Goal: Task Accomplishment & Management: Use online tool/utility

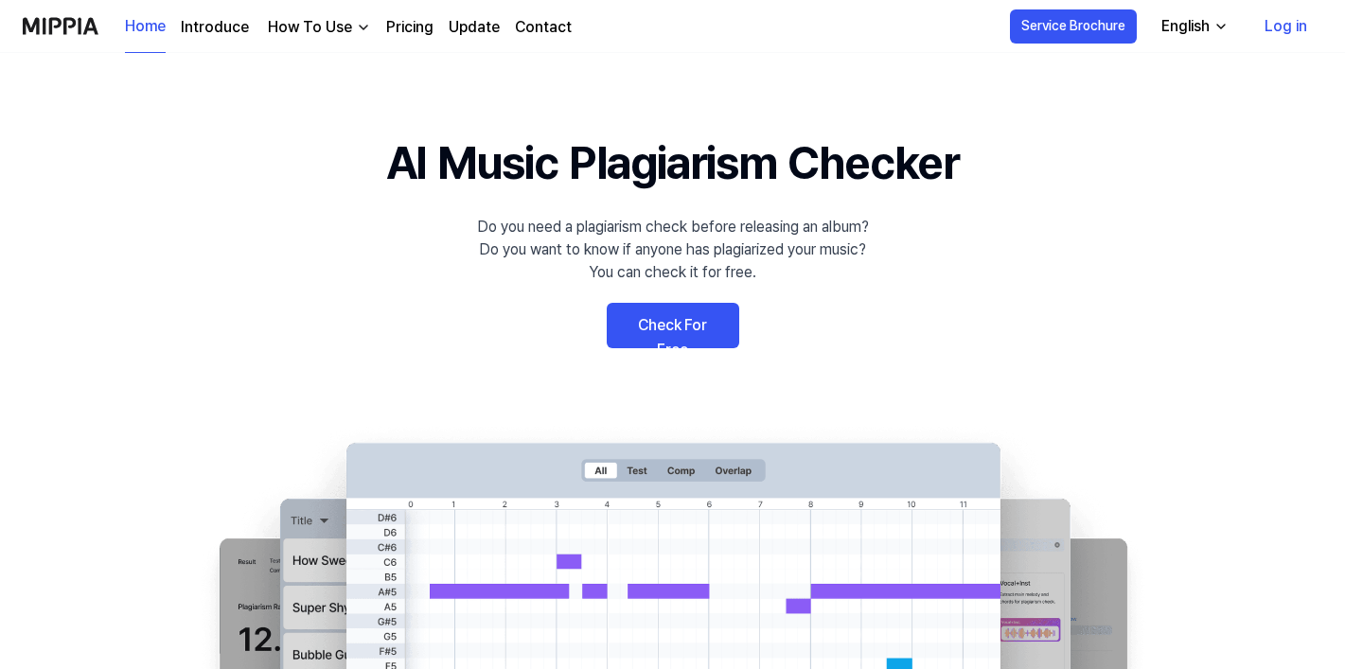
click at [679, 308] on link "Check For Free" at bounding box center [673, 325] width 132 height 45
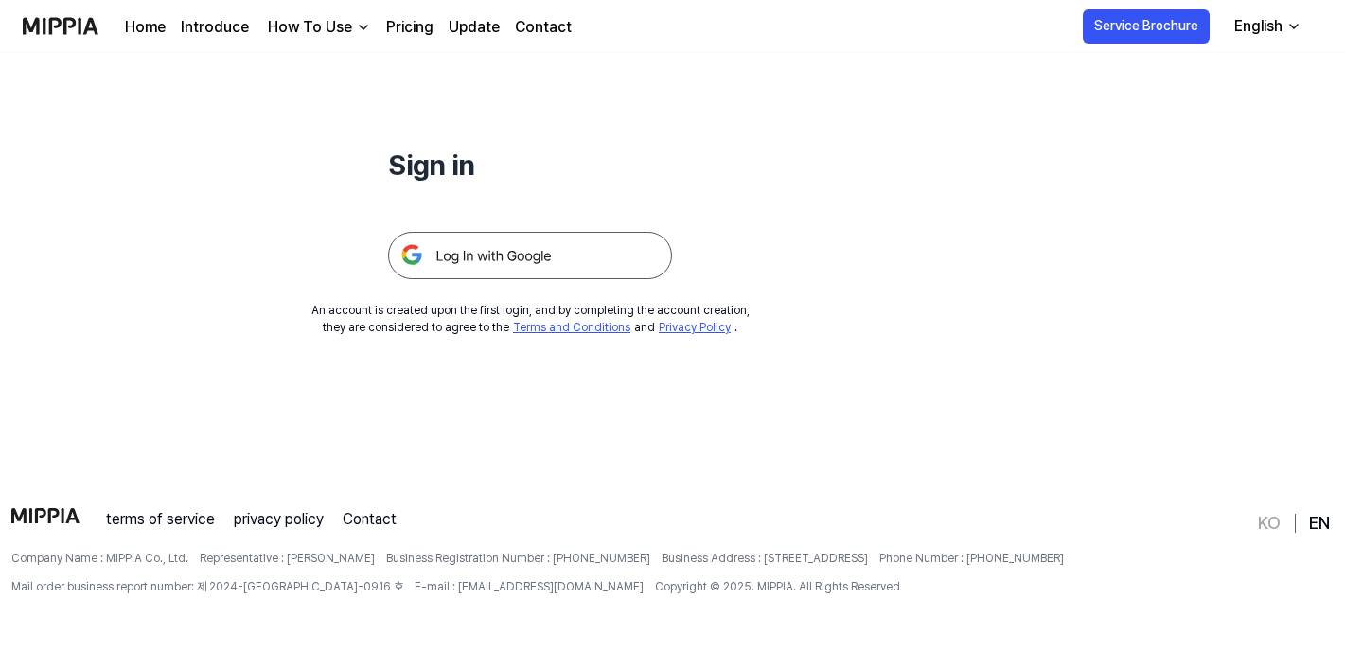
scroll to position [182, 0]
click at [588, 267] on img at bounding box center [530, 255] width 284 height 47
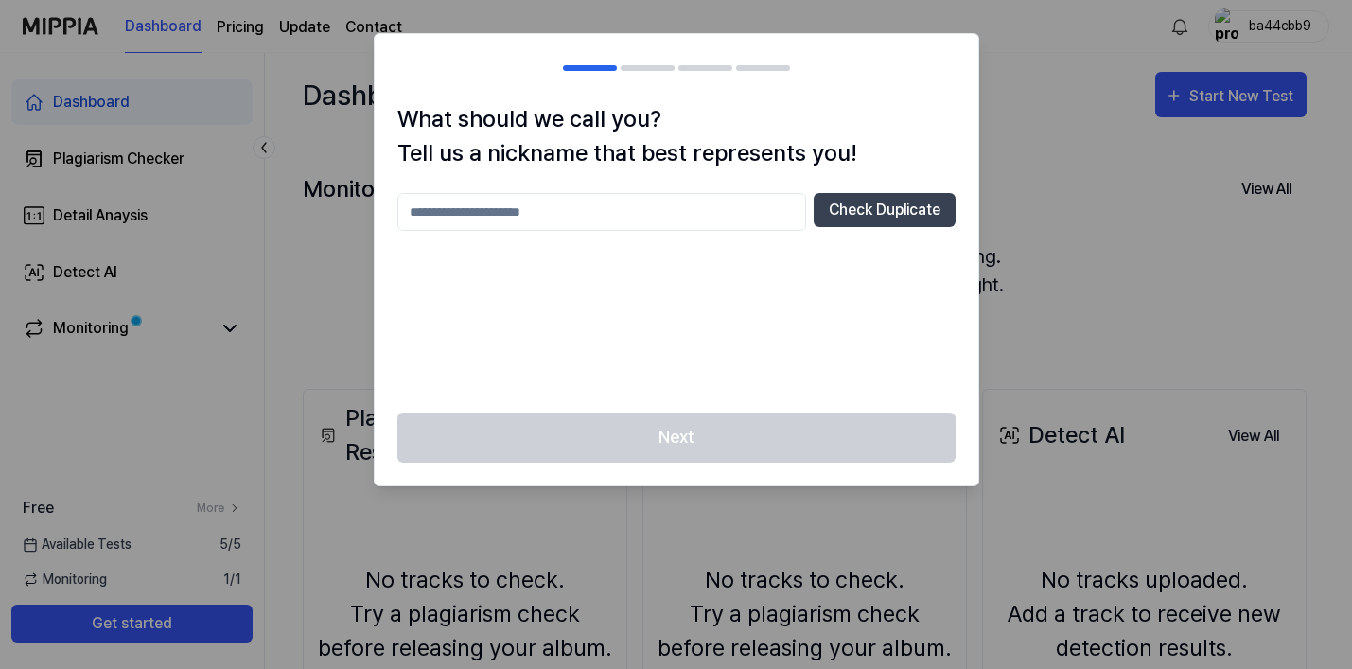
click at [586, 220] on input "text" at bounding box center [601, 212] width 409 height 38
click at [652, 431] on div "Next" at bounding box center [677, 449] width 604 height 73
click at [838, 219] on button "Check Duplicate" at bounding box center [885, 210] width 142 height 34
click at [524, 230] on input "***" at bounding box center [601, 212] width 409 height 38
type input "********"
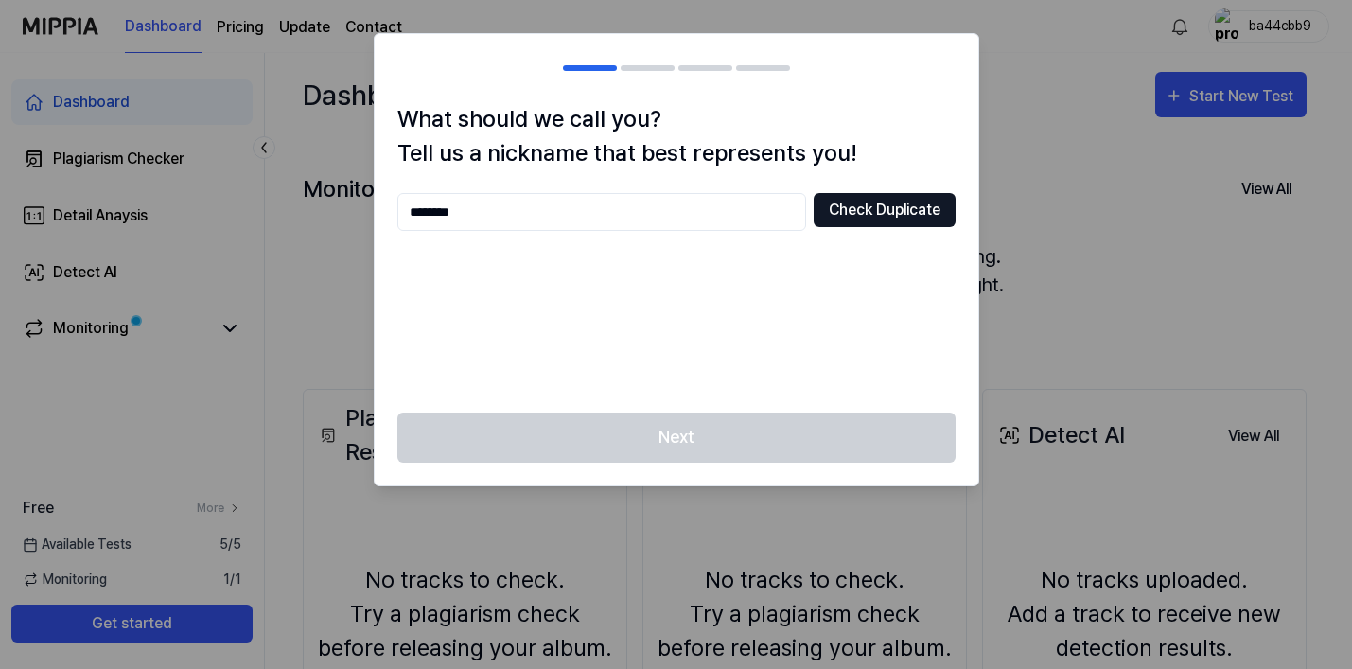
click at [861, 205] on button "Check Duplicate" at bounding box center [885, 210] width 142 height 34
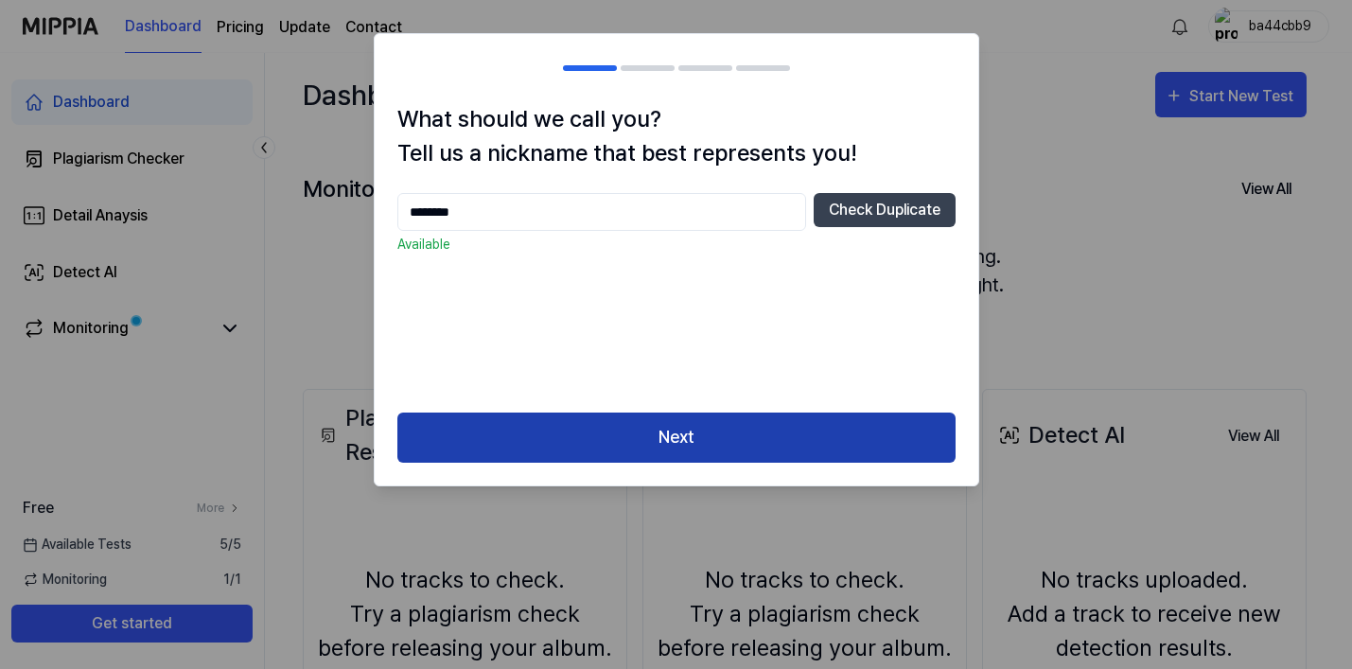
click at [628, 446] on button "Next" at bounding box center [676, 438] width 558 height 50
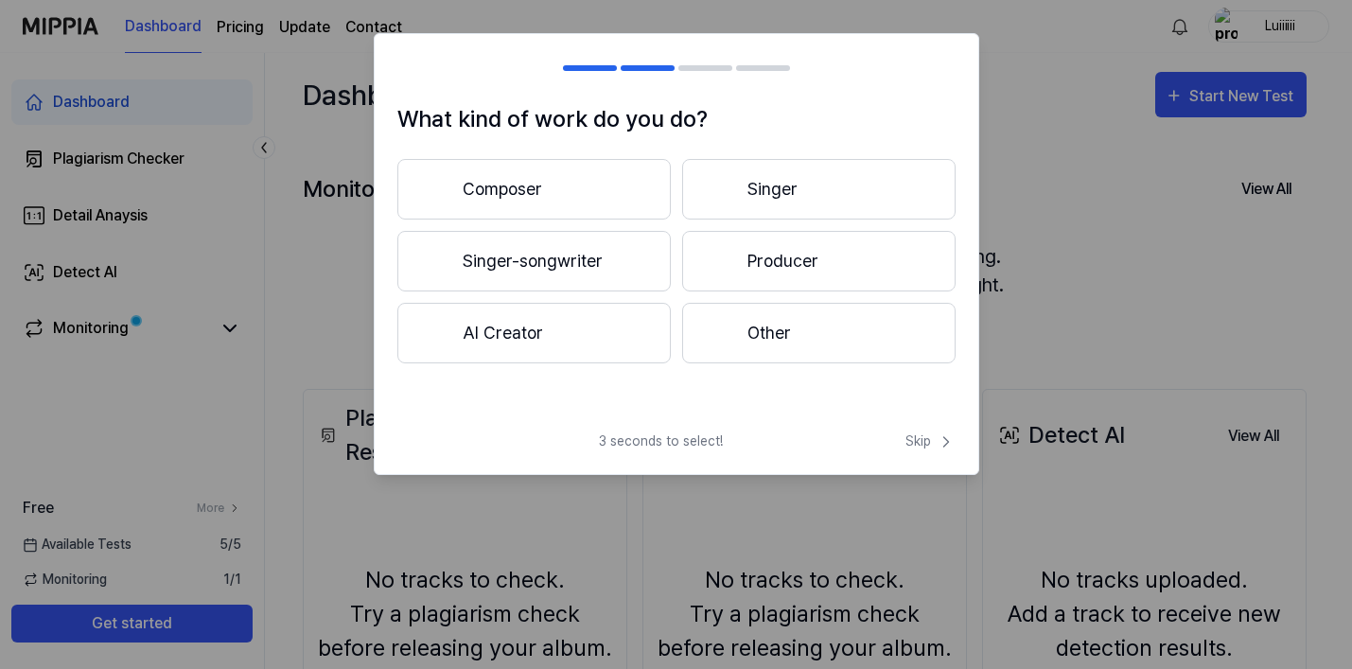
click at [735, 239] on button "Producer" at bounding box center [818, 261] width 273 height 61
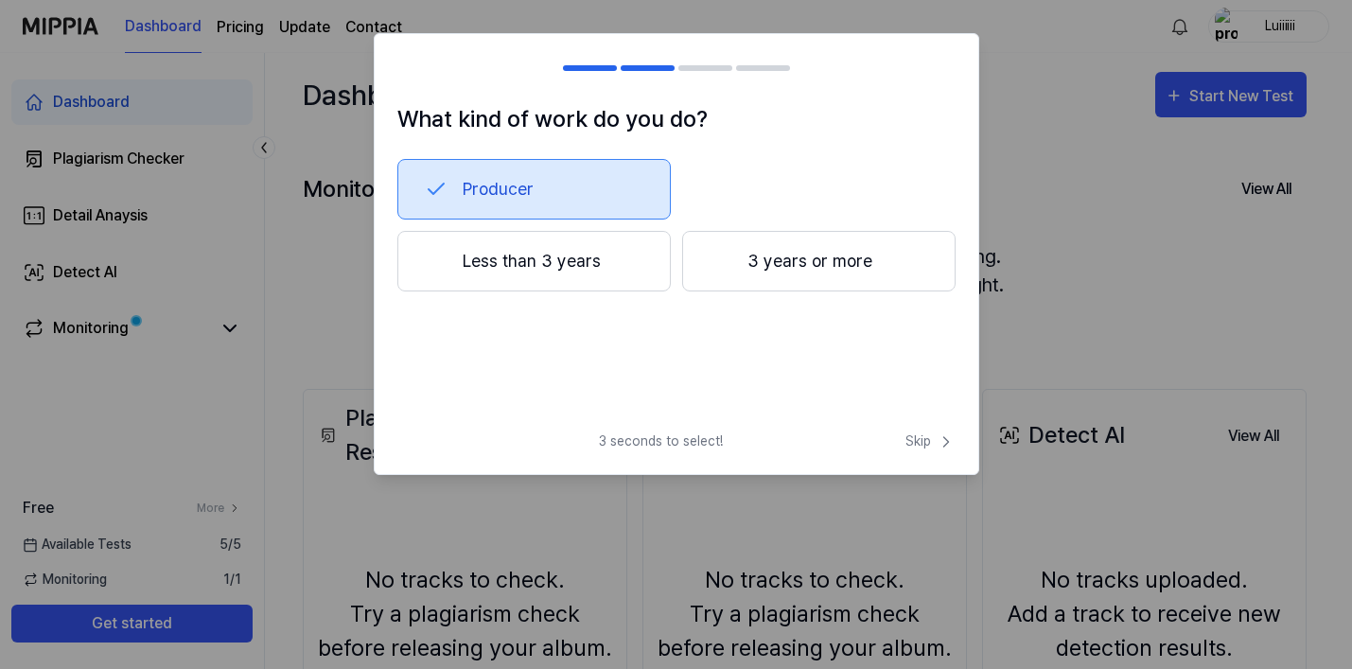
click at [532, 269] on button "Less than 3 years" at bounding box center [533, 261] width 273 height 61
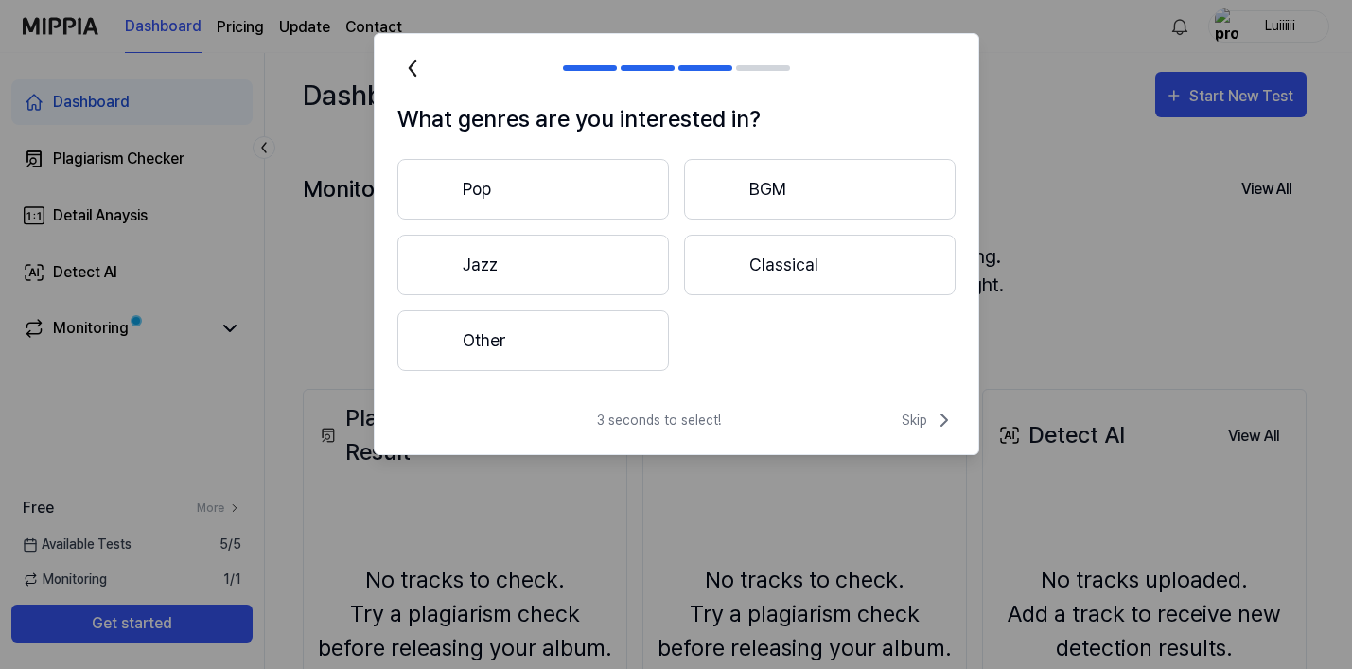
click at [510, 202] on button "Pop" at bounding box center [533, 189] width 272 height 61
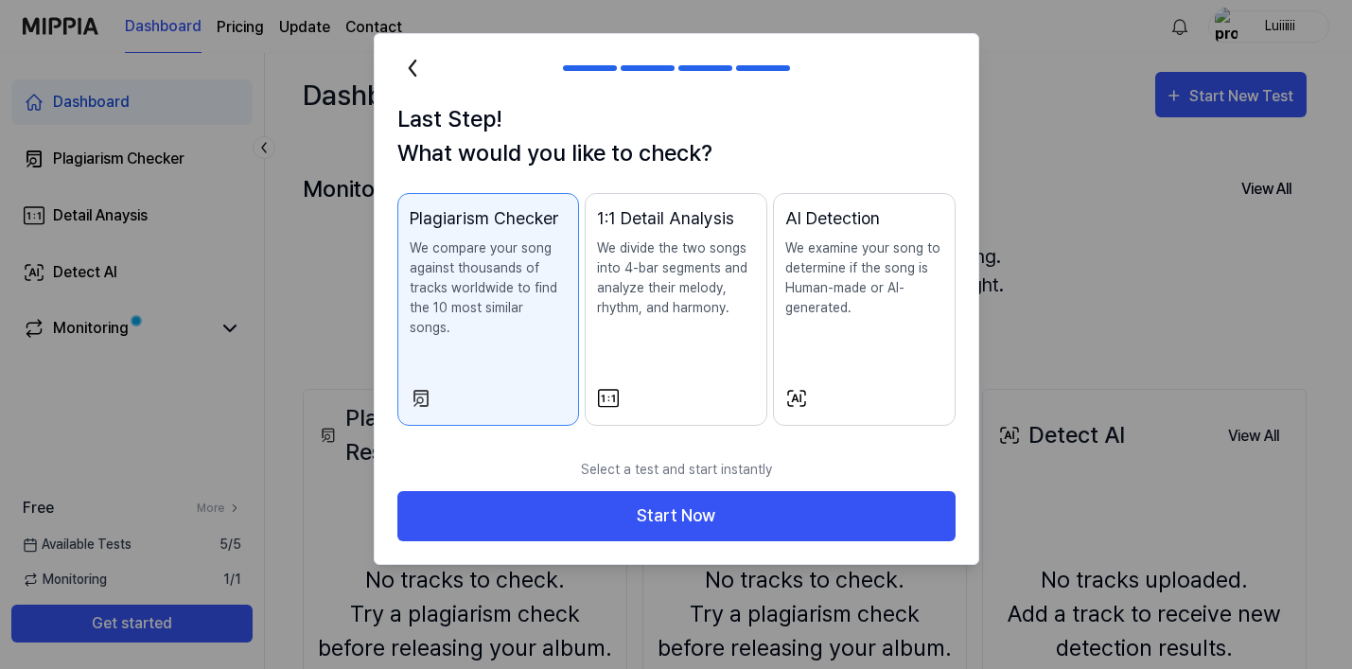
click at [712, 366] on button "1:1 Detail Analysis We divide the two songs into 4-bar segments and analyze the…" at bounding box center [676, 309] width 183 height 233
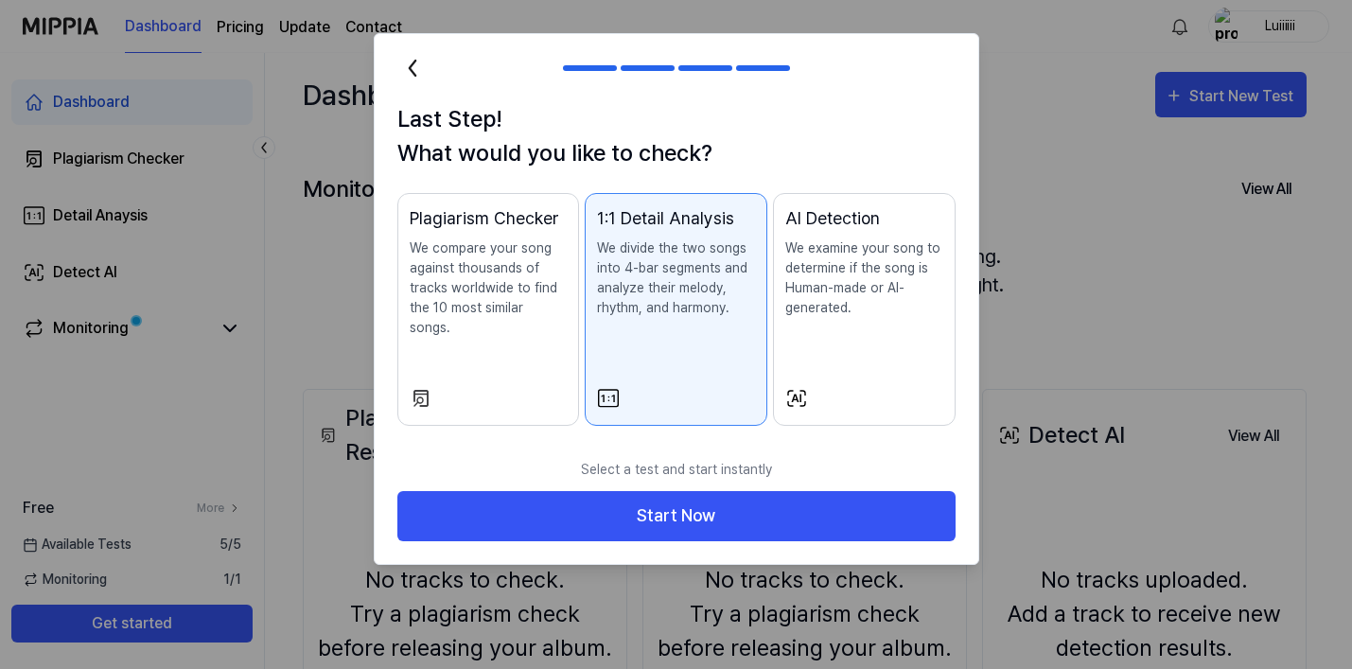
click at [827, 360] on button "AI Detection We examine your song to determine if the song is Human-made or AI-…" at bounding box center [864, 309] width 183 height 233
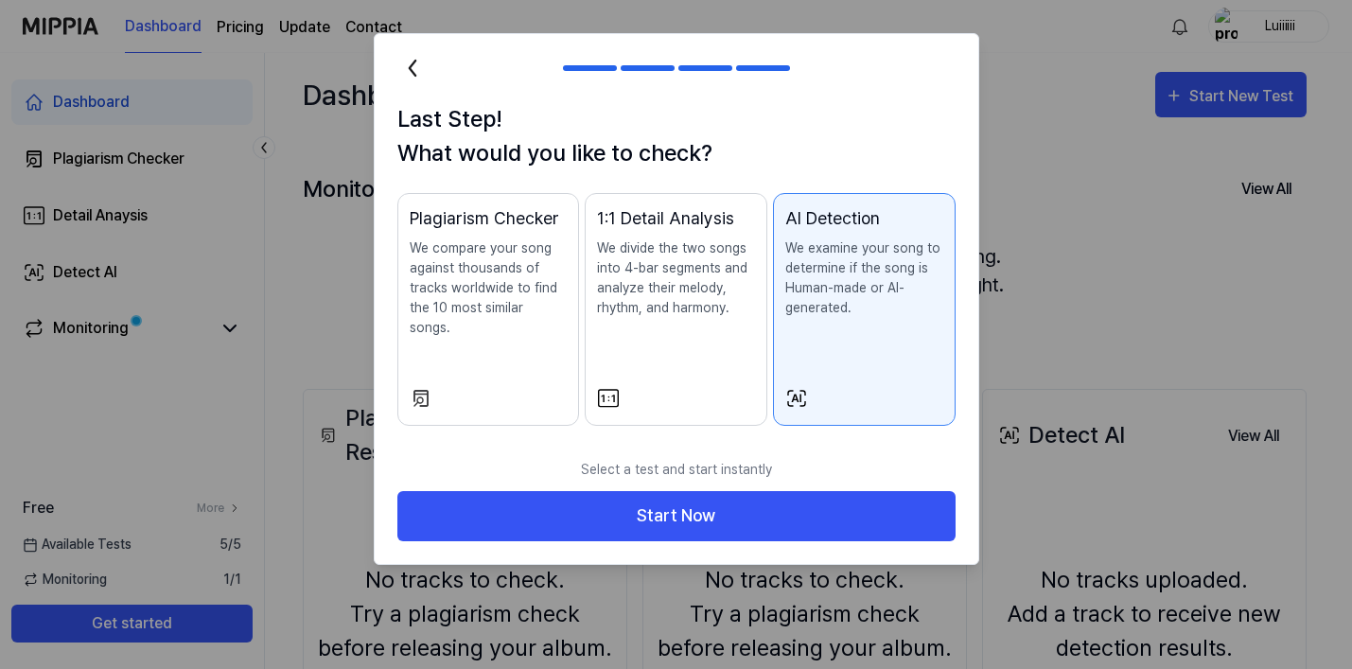
click at [560, 314] on p "We compare your song against thousands of tracks worldwide to find the 10 most …" at bounding box center [489, 287] width 158 height 99
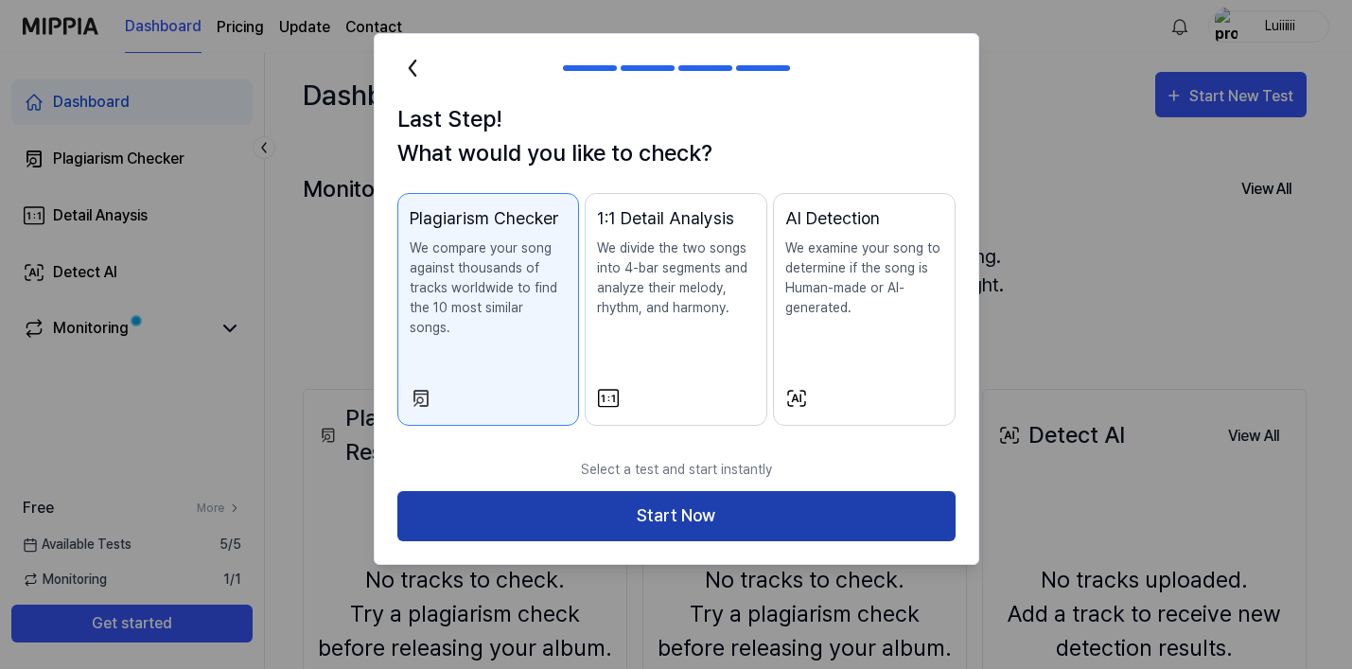
click at [635, 492] on button "Start Now" at bounding box center [676, 516] width 558 height 50
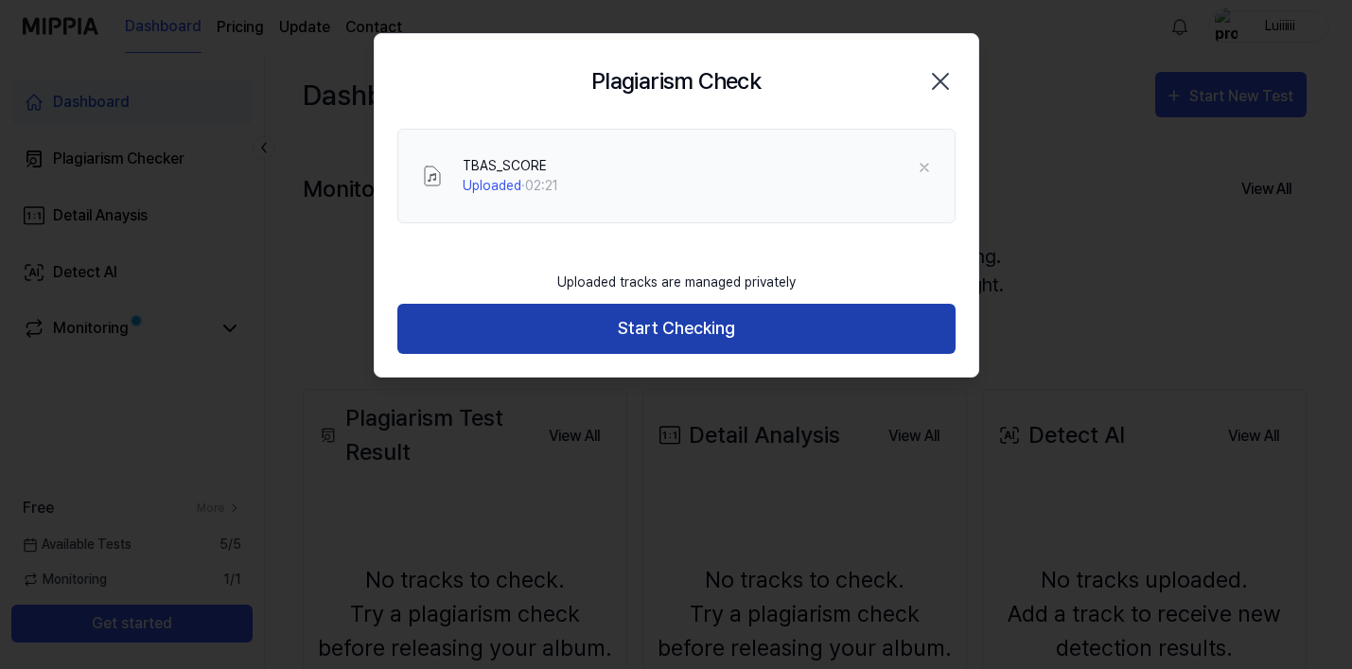
click at [657, 322] on button "Start Checking" at bounding box center [676, 329] width 558 height 50
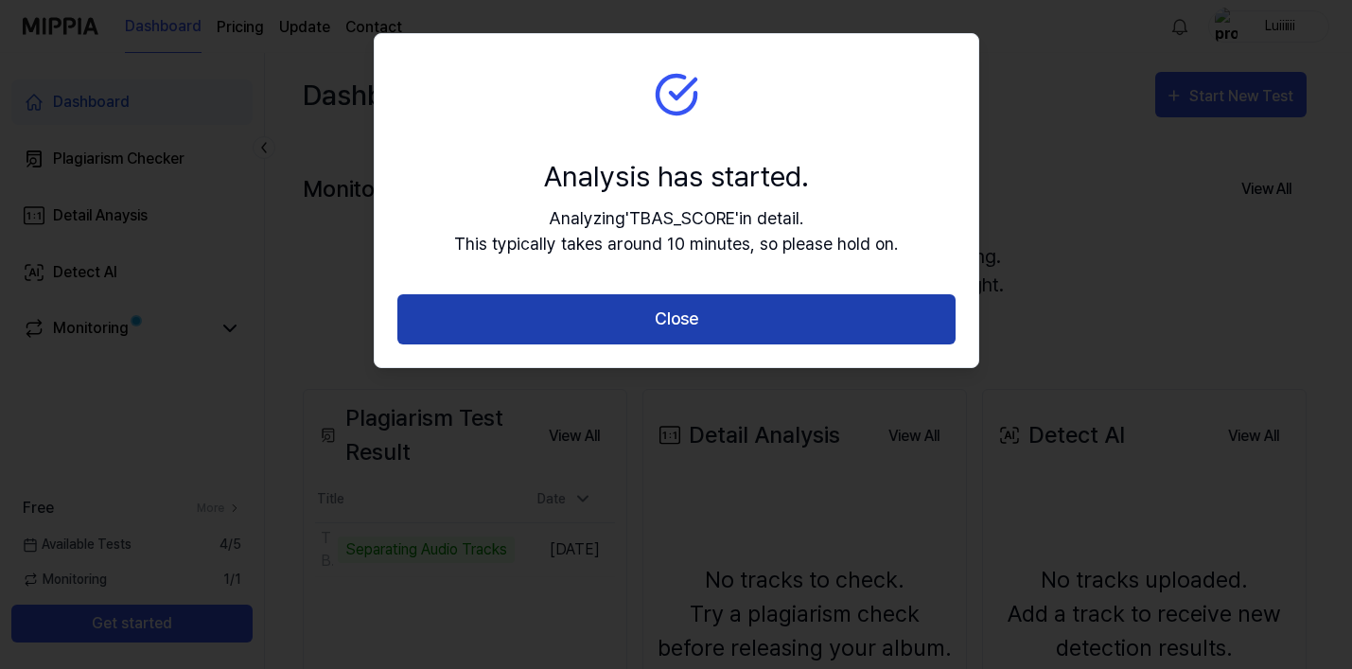
click at [683, 314] on button "Close" at bounding box center [676, 319] width 558 height 50
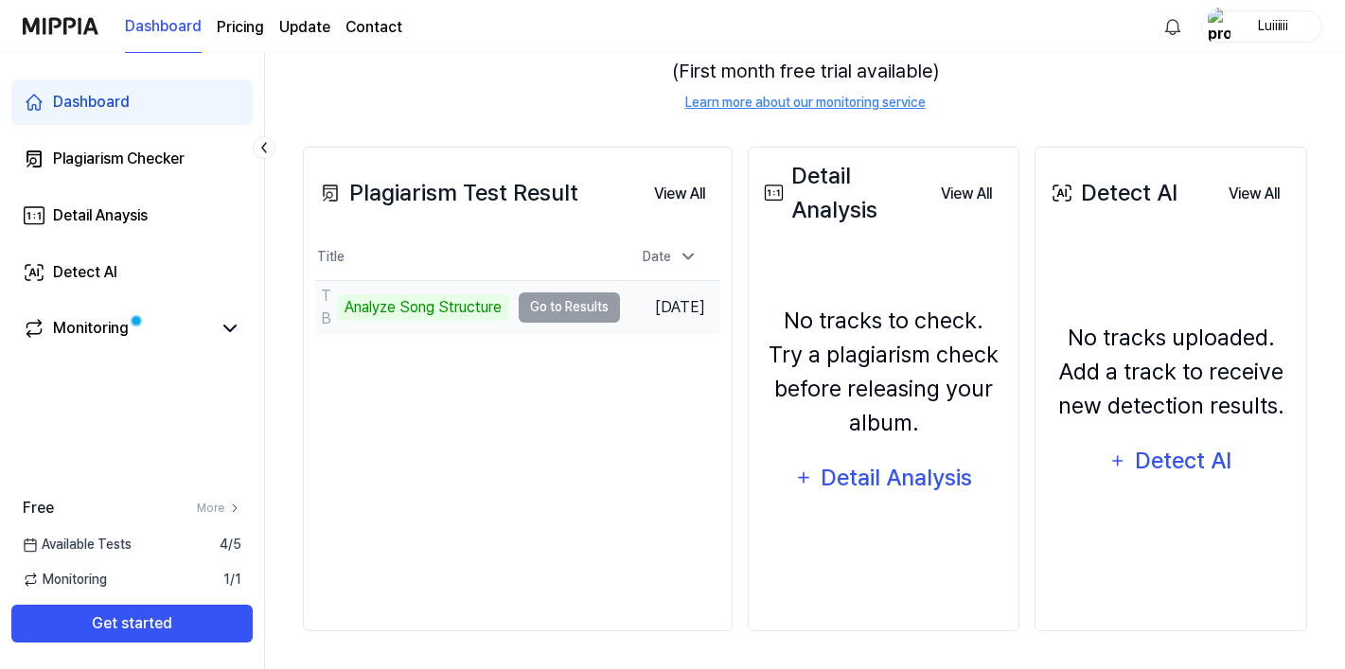
scroll to position [242, 0]
click at [553, 306] on td "TBAS_SCORE Analyze Song Structure Go to Results" at bounding box center [467, 307] width 305 height 53
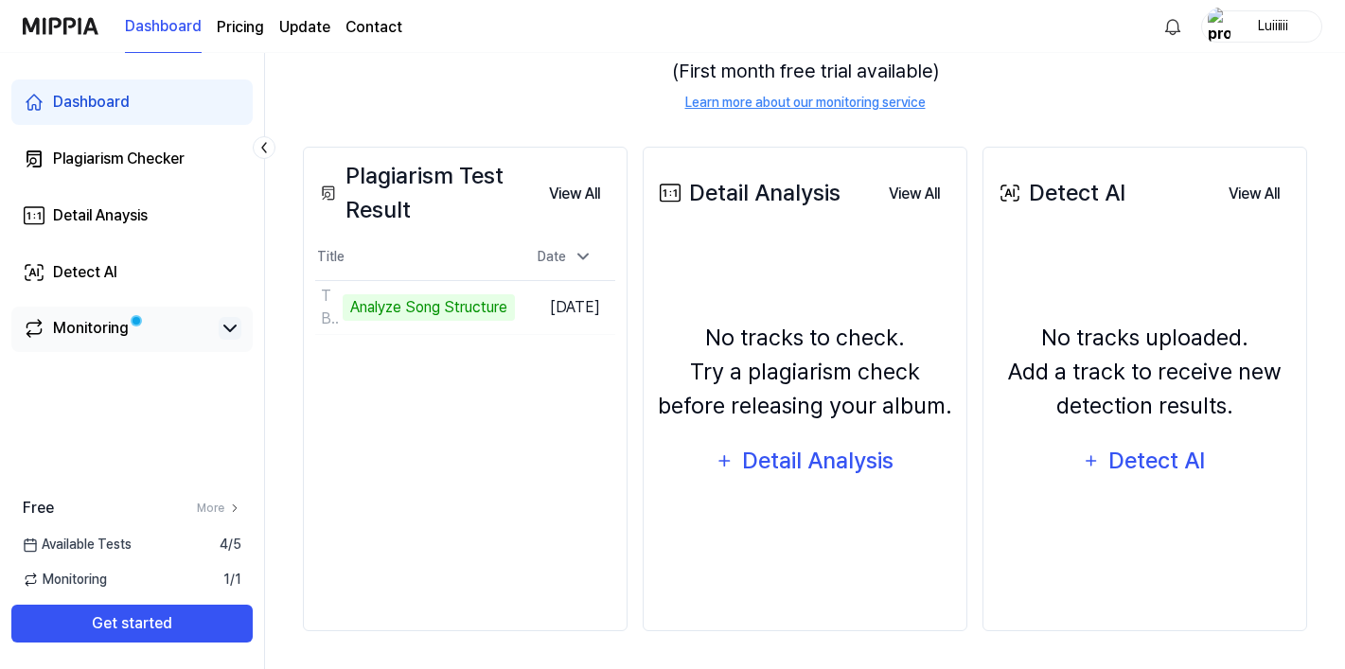
click at [226, 326] on icon at bounding box center [230, 328] width 23 height 23
click at [226, 336] on icon at bounding box center [230, 328] width 23 height 23
click at [148, 231] on link "Detail Anaysis" at bounding box center [131, 215] width 241 height 45
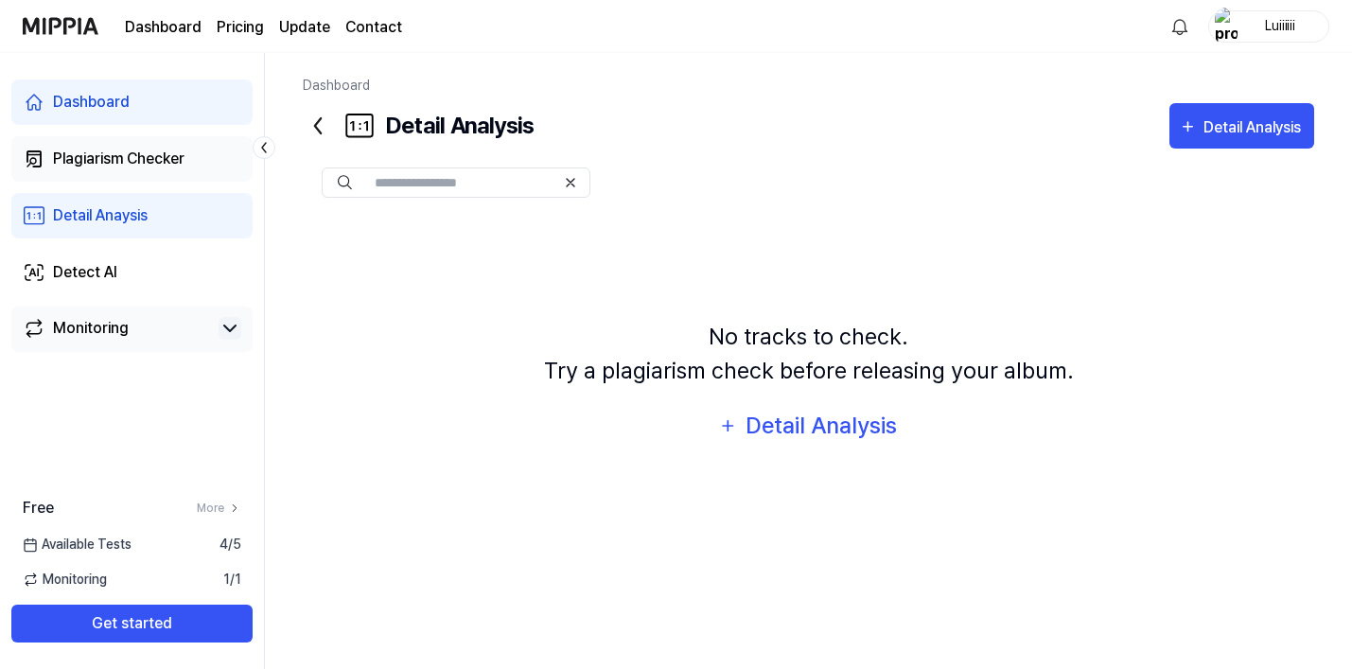
click at [118, 159] on div "Plagiarism Checker" at bounding box center [119, 159] width 132 height 23
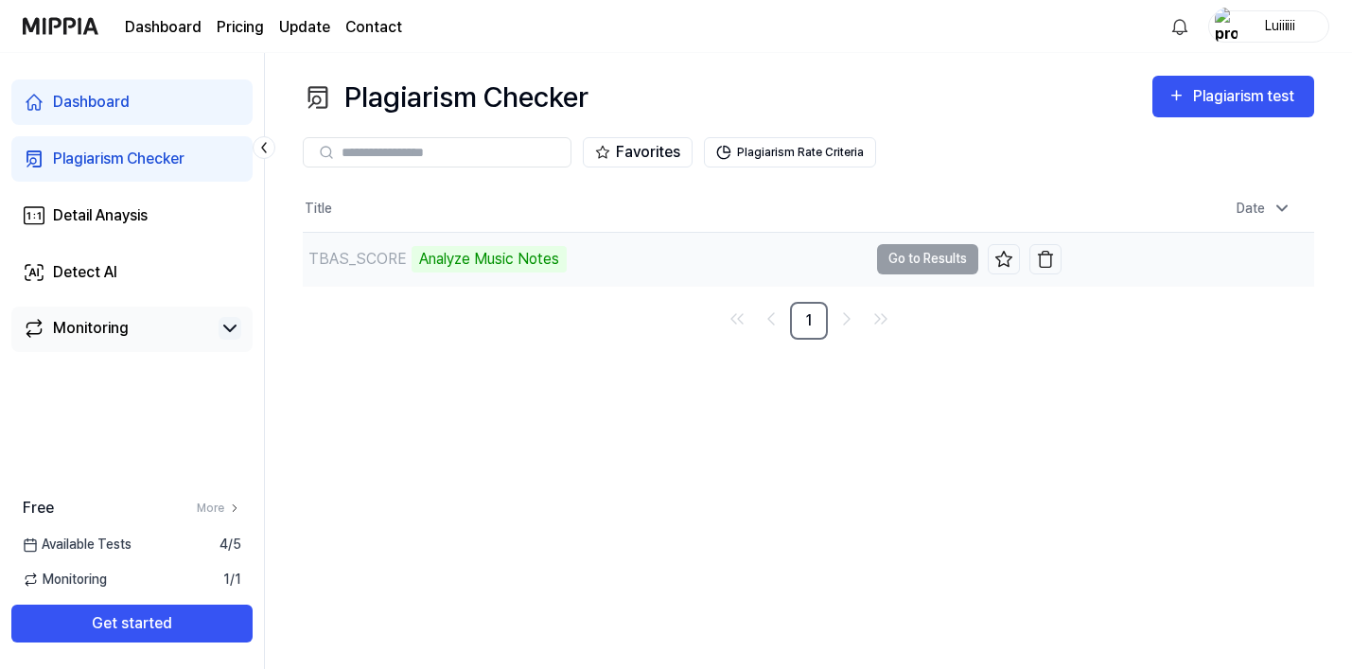
click at [928, 264] on td "TBAS_SCORE Analyze Music Notes Go to Results" at bounding box center [682, 259] width 759 height 53
click at [99, 113] on div "Dashboard" at bounding box center [91, 102] width 77 height 23
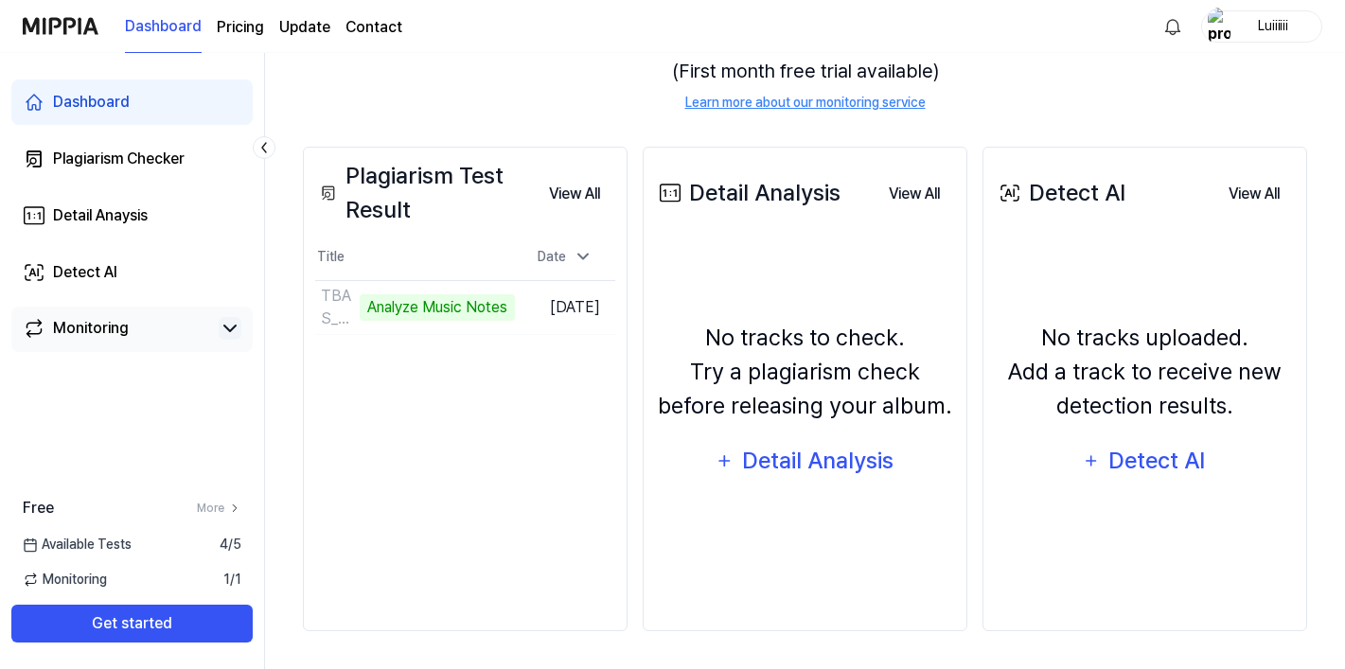
scroll to position [242, 0]
click at [154, 153] on div "Plagiarism Checker" at bounding box center [119, 159] width 132 height 23
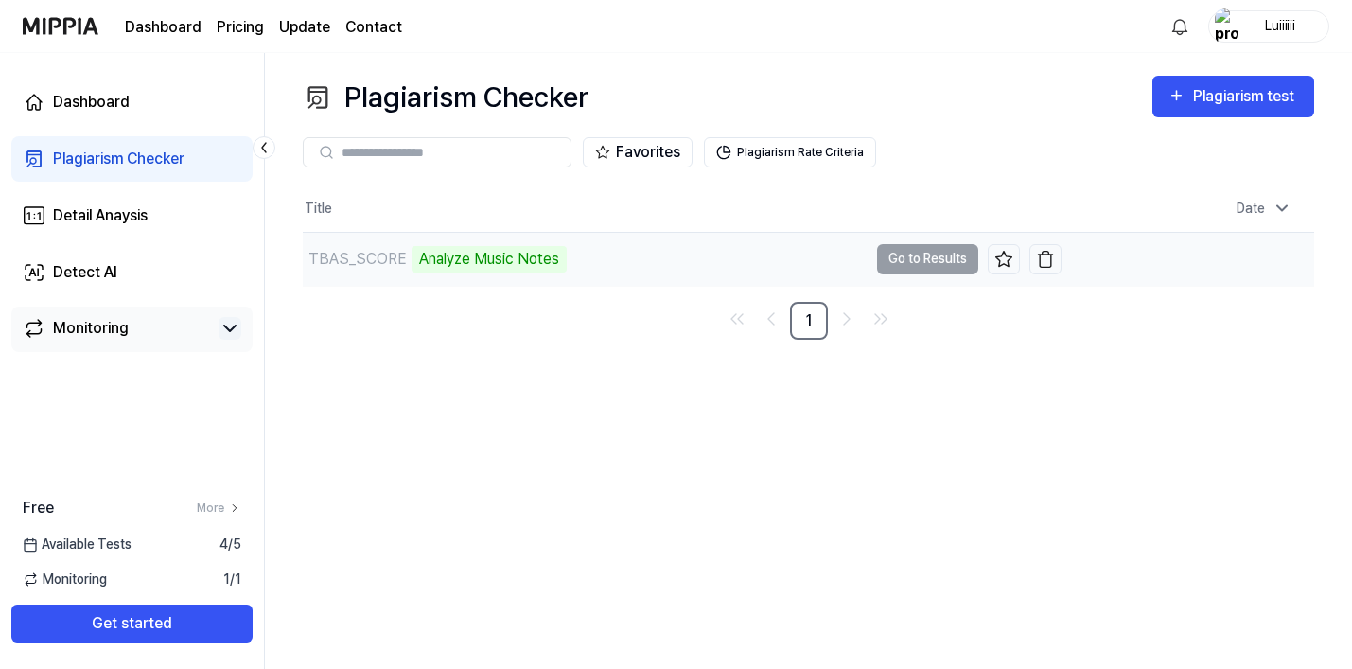
click at [915, 266] on td "TBAS_SCORE Analyze Music Notes Go to Results" at bounding box center [682, 259] width 759 height 53
click at [127, 213] on div "Detail Anaysis" at bounding box center [100, 215] width 95 height 23
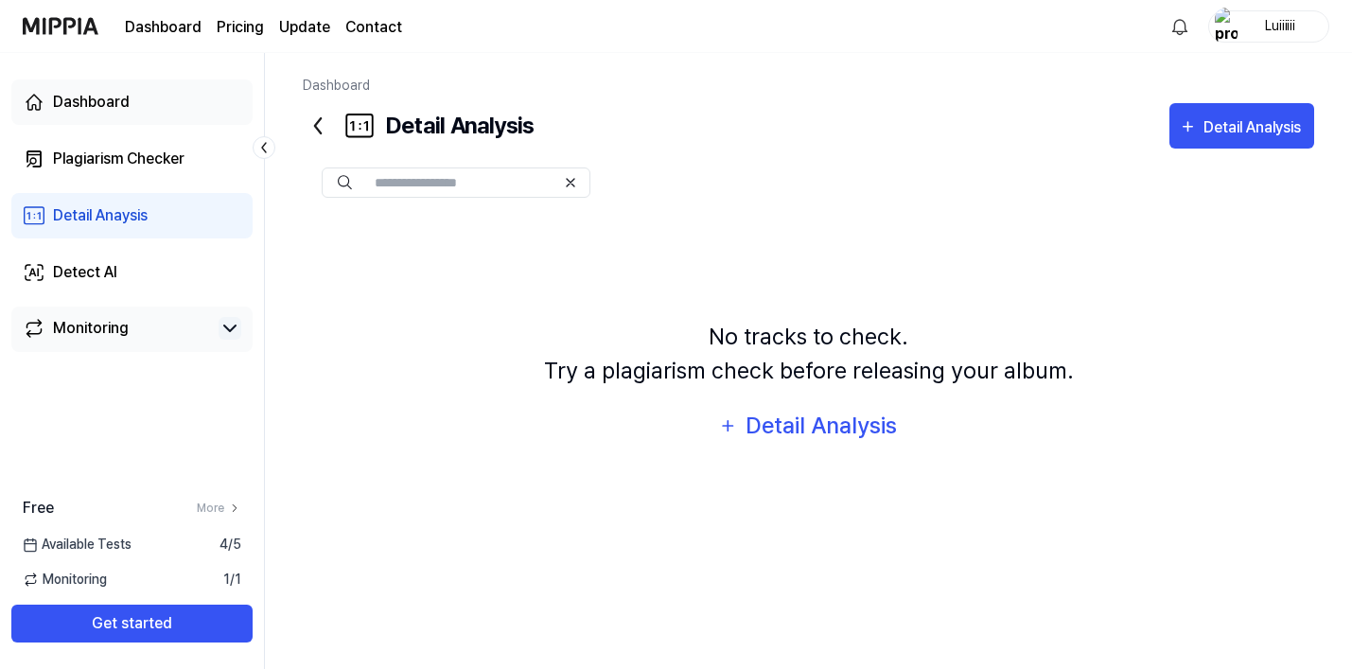
click at [114, 98] on div "Dashboard" at bounding box center [91, 102] width 77 height 23
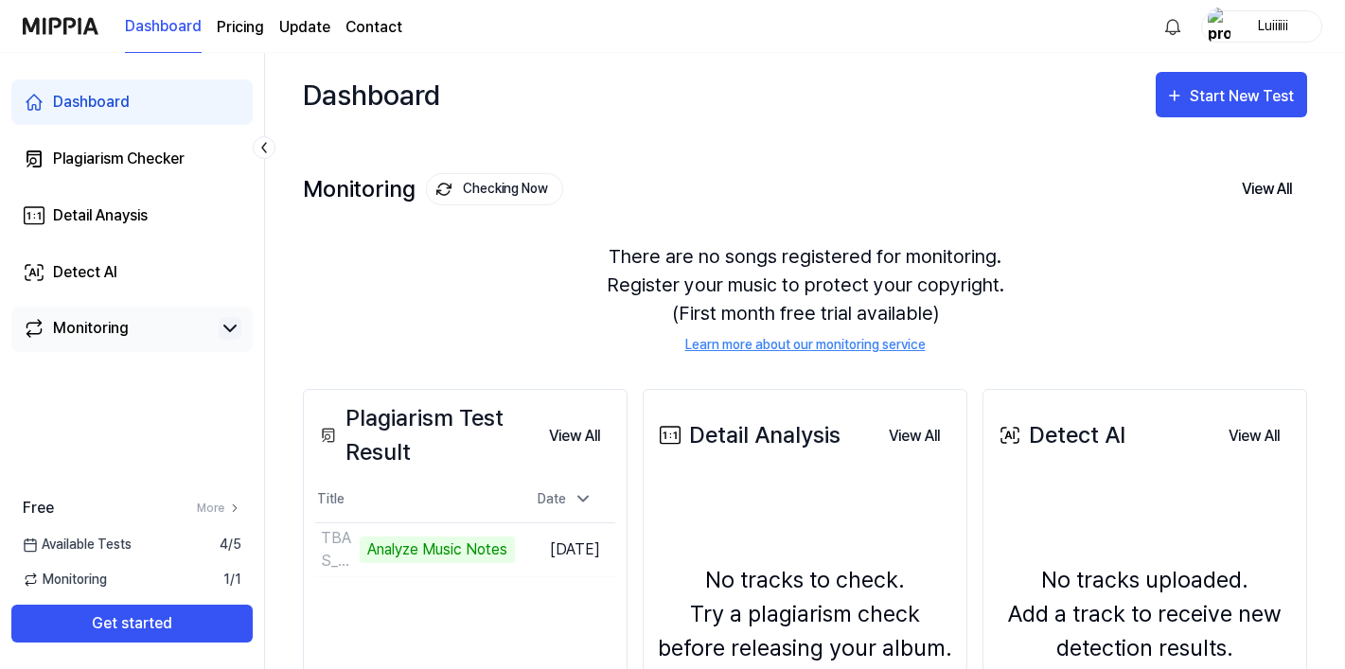
click at [124, 331] on div "Monitoring" at bounding box center [91, 328] width 76 height 23
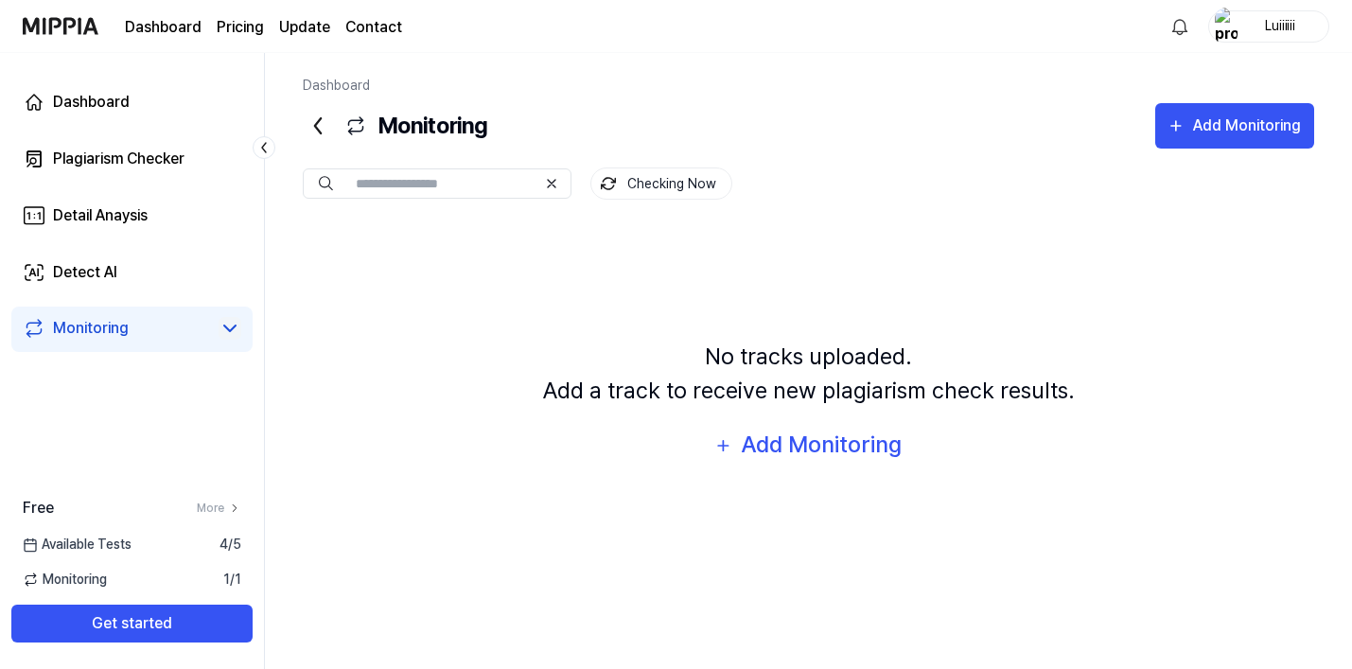
click at [233, 326] on icon at bounding box center [230, 328] width 23 height 23
click at [134, 105] on link "Dashboard" at bounding box center [131, 101] width 241 height 45
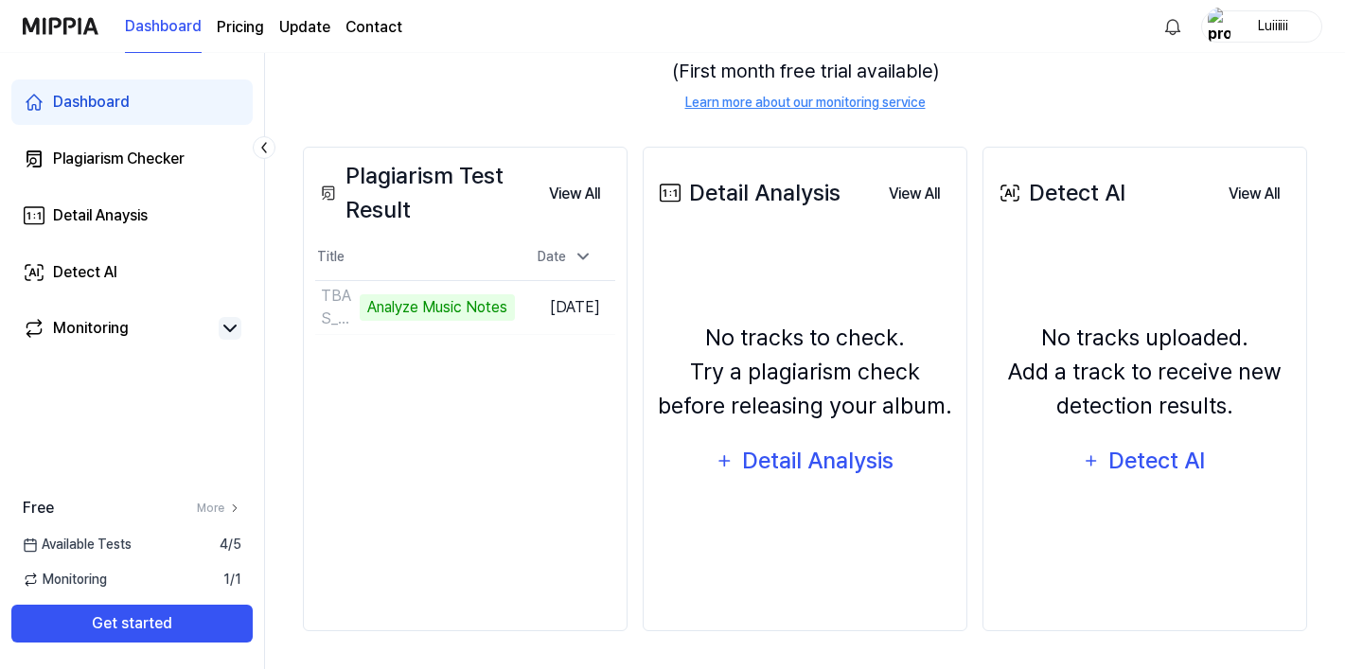
scroll to position [242, 0]
click at [437, 306] on button "Go to Results" at bounding box center [464, 307] width 101 height 30
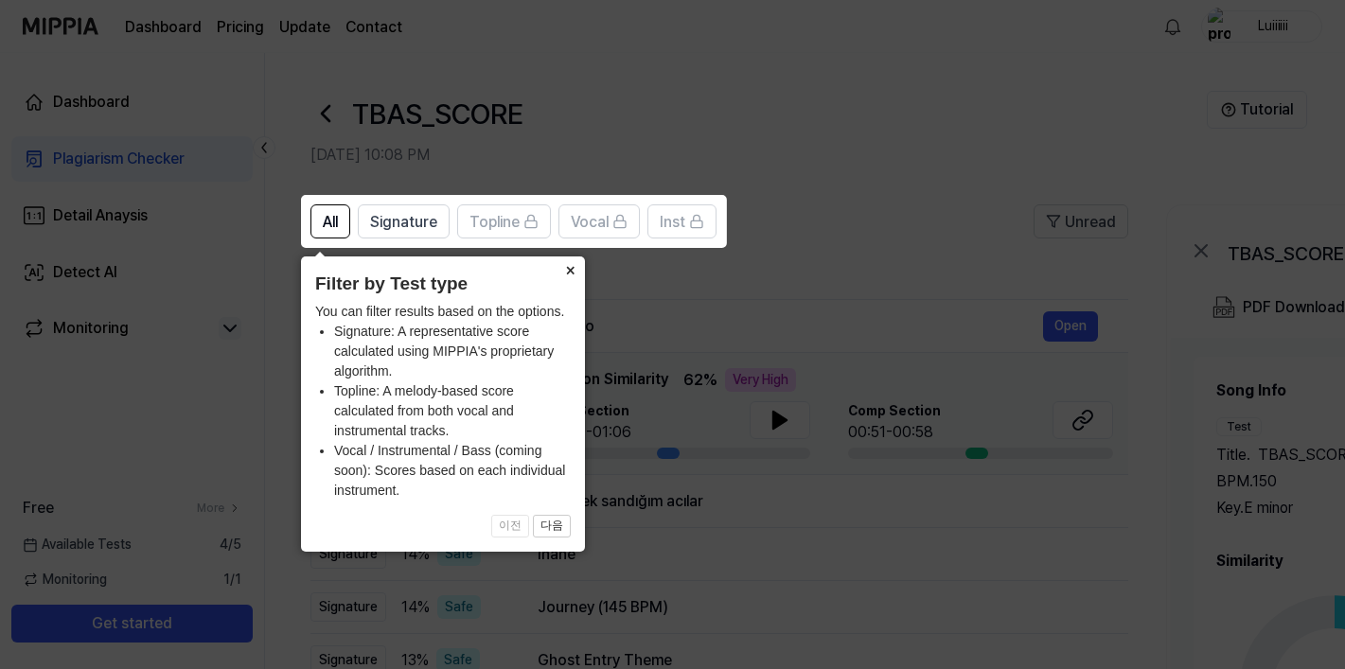
click at [568, 273] on button "×" at bounding box center [569, 269] width 30 height 26
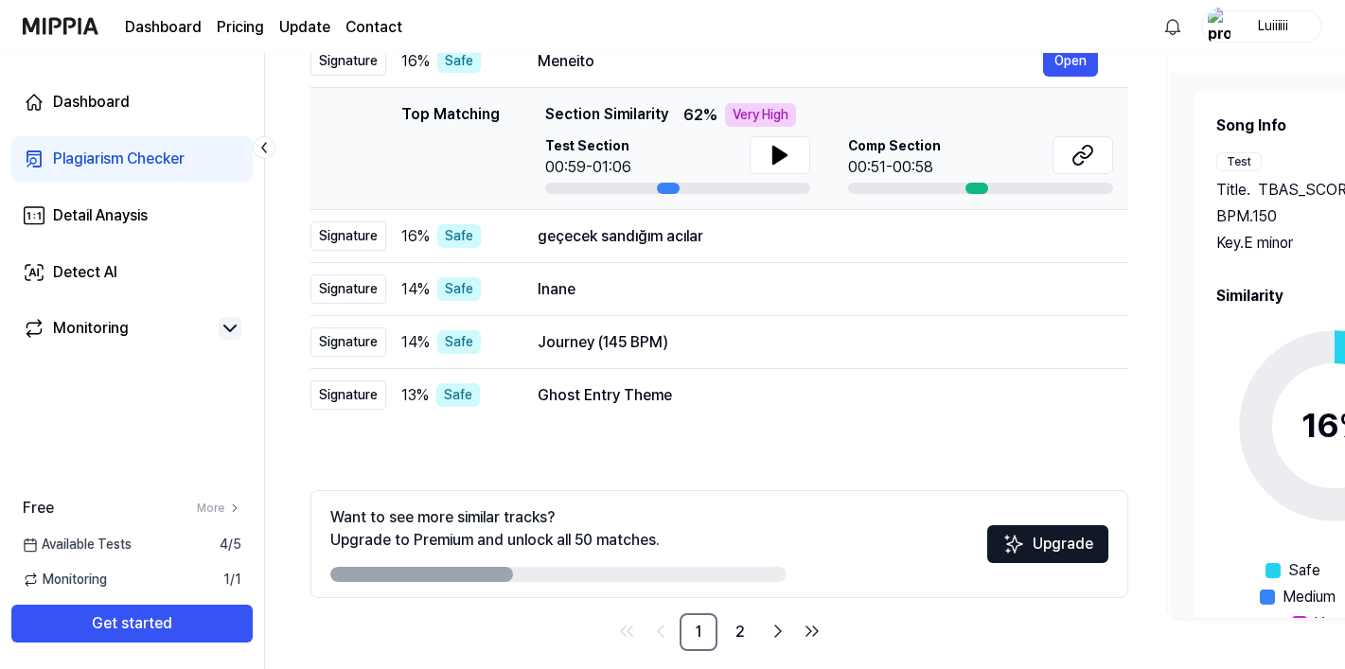
scroll to position [255, 0]
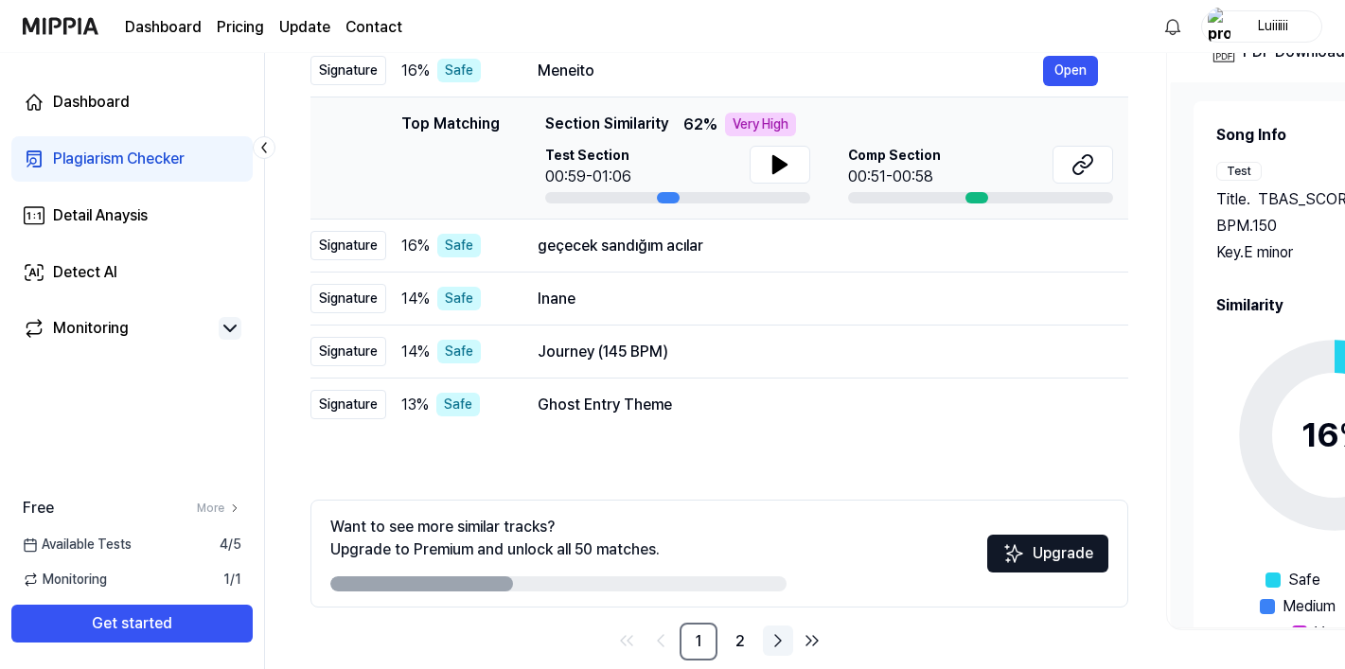
click at [779, 646] on icon "Go to next page" at bounding box center [777, 640] width 23 height 23
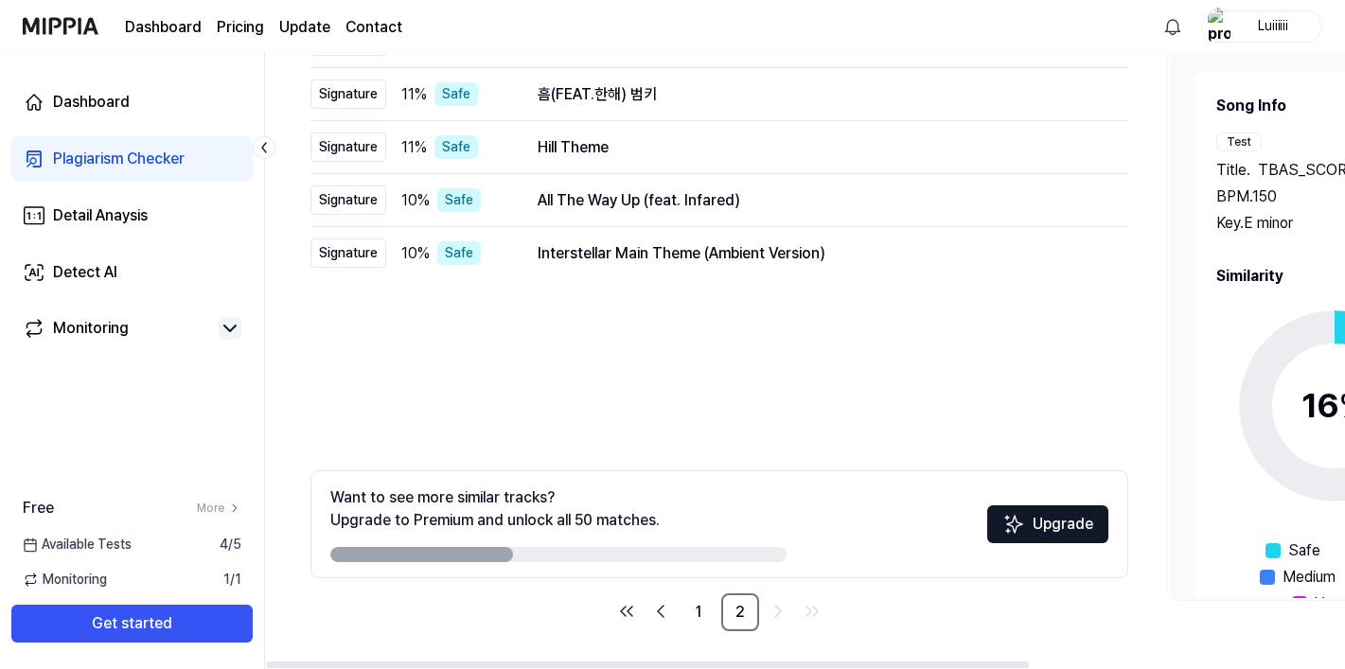
scroll to position [285, 0]
click at [692, 609] on link "1" at bounding box center [698, 612] width 38 height 38
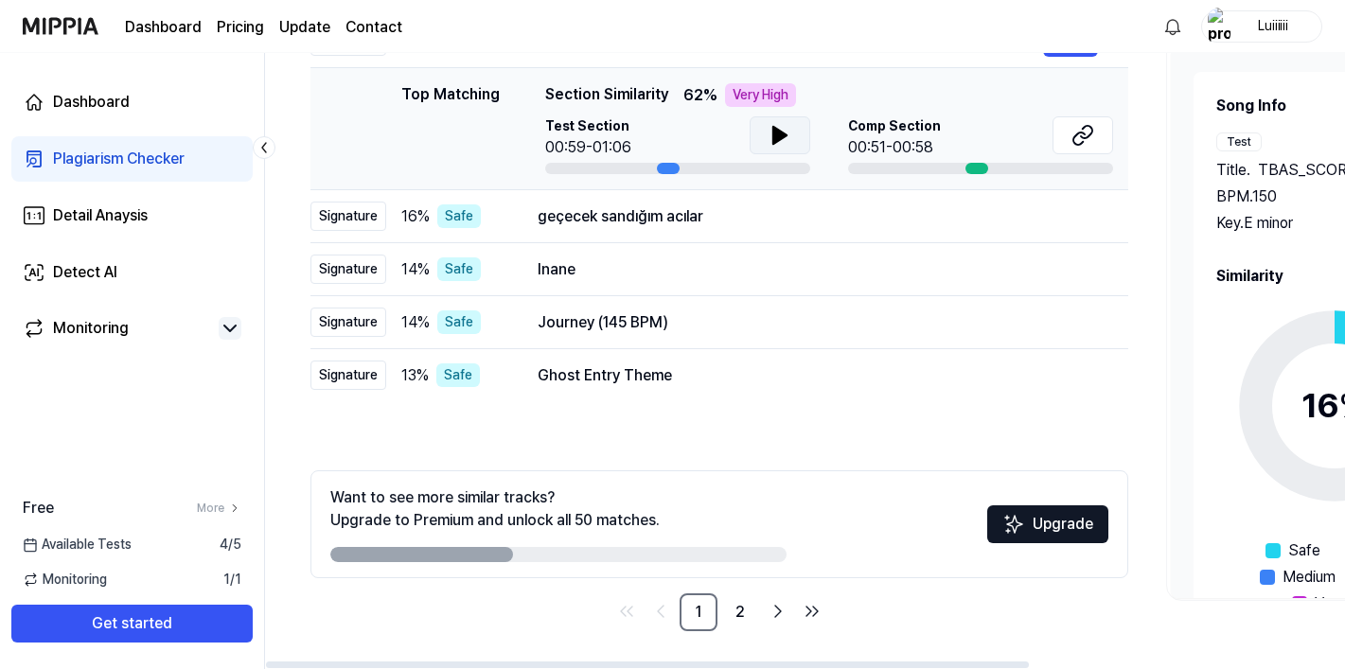
click at [784, 126] on icon at bounding box center [779, 135] width 23 height 23
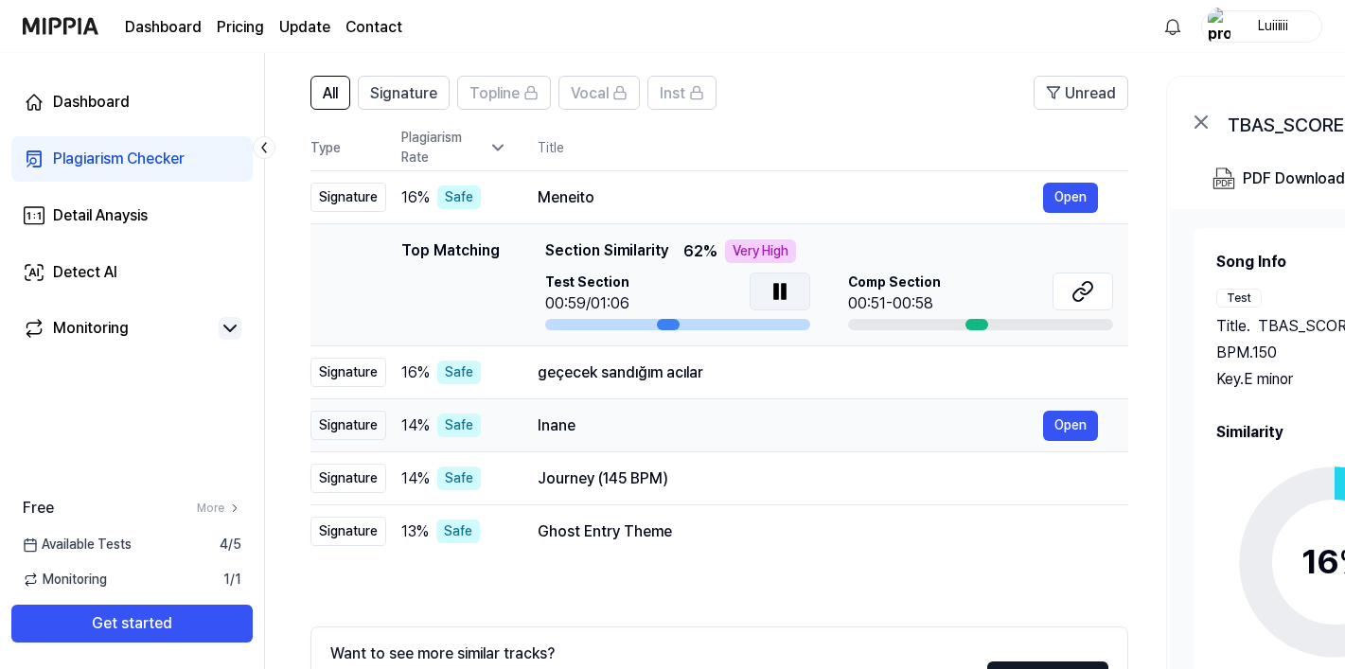
scroll to position [100, 0]
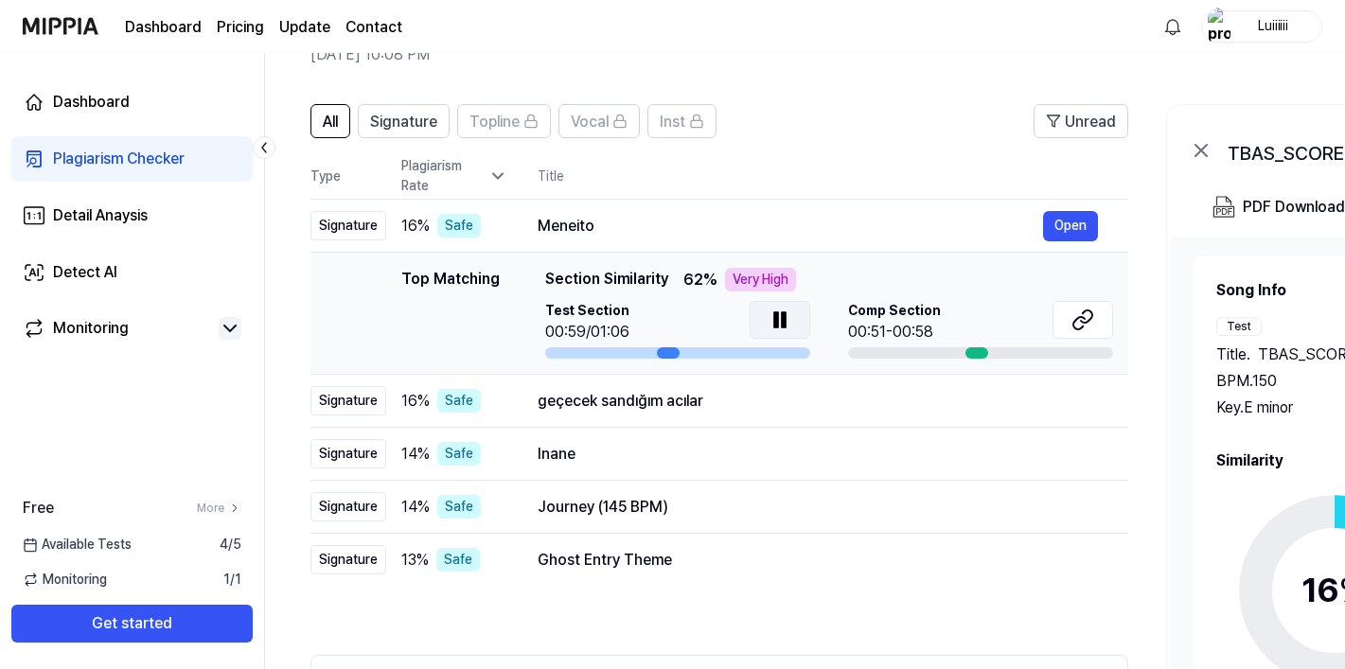
click at [663, 358] on div at bounding box center [668, 352] width 23 height 11
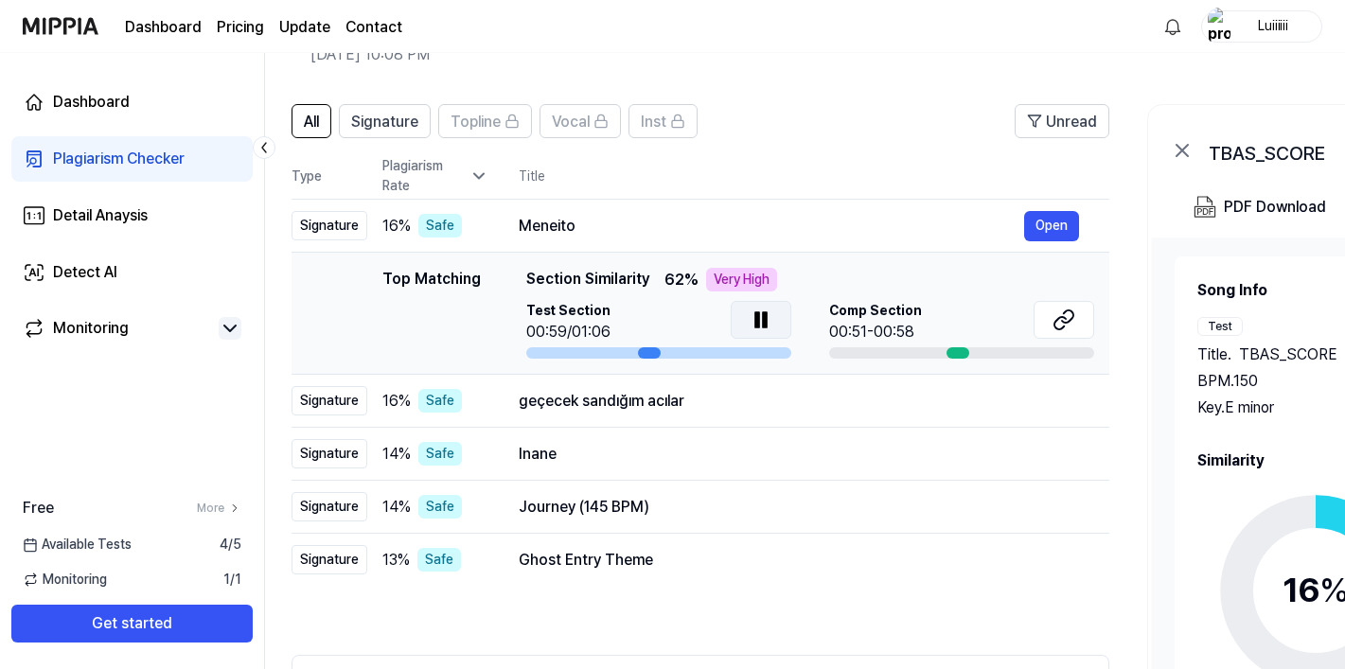
scroll to position [0, 25]
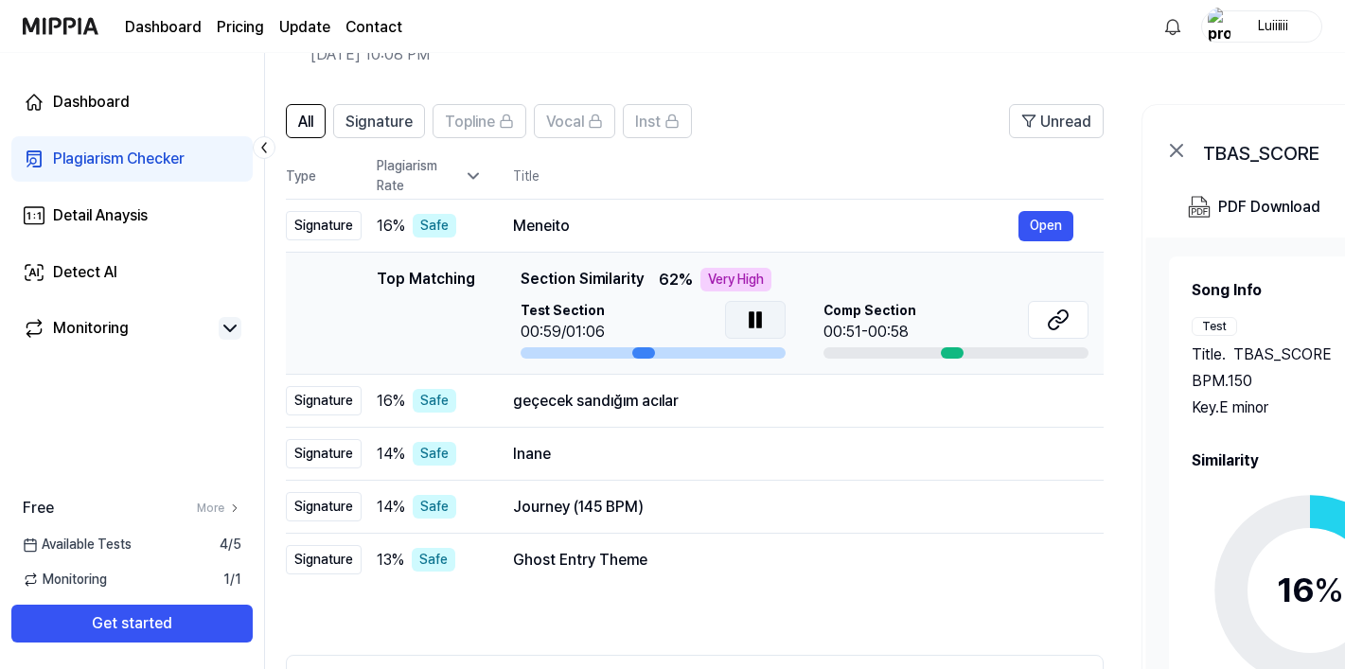
drag, startPoint x: 669, startPoint y: 355, endPoint x: 644, endPoint y: 355, distance: 24.6
click at [644, 355] on div at bounding box center [643, 352] width 23 height 11
click at [759, 319] on icon at bounding box center [759, 319] width 4 height 15
click at [1050, 220] on button "Open" at bounding box center [1045, 226] width 55 height 30
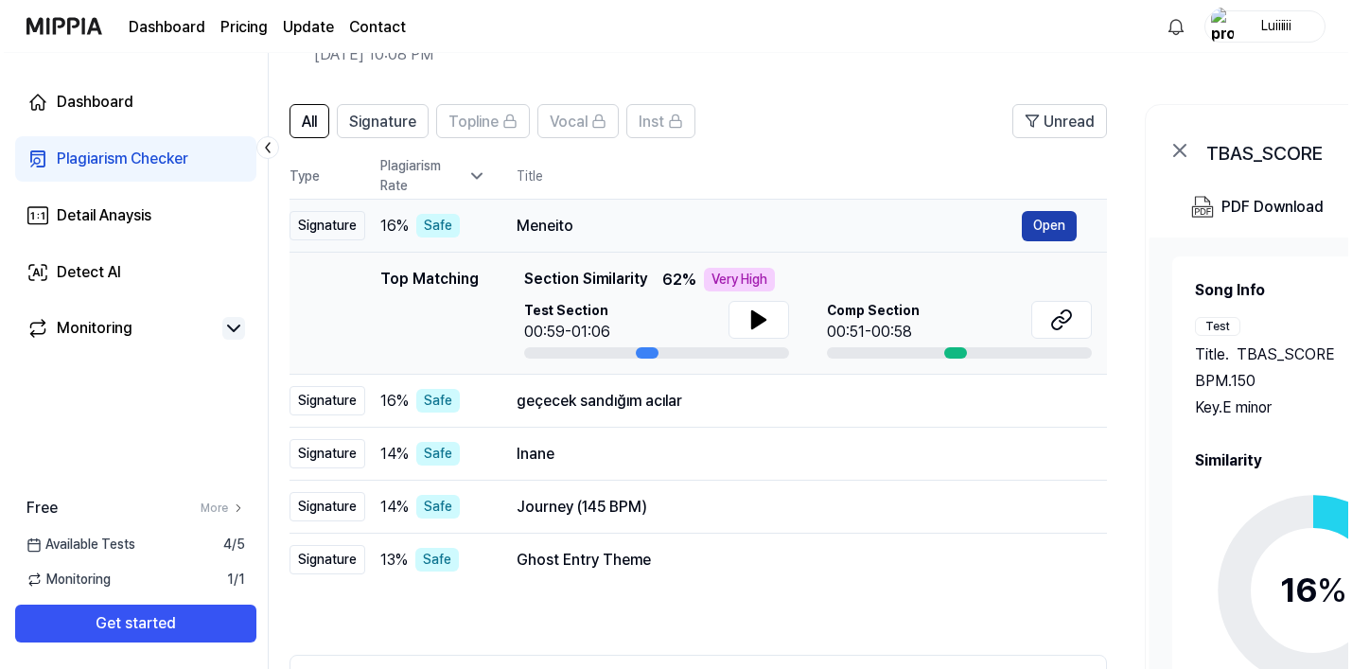
scroll to position [0, 0]
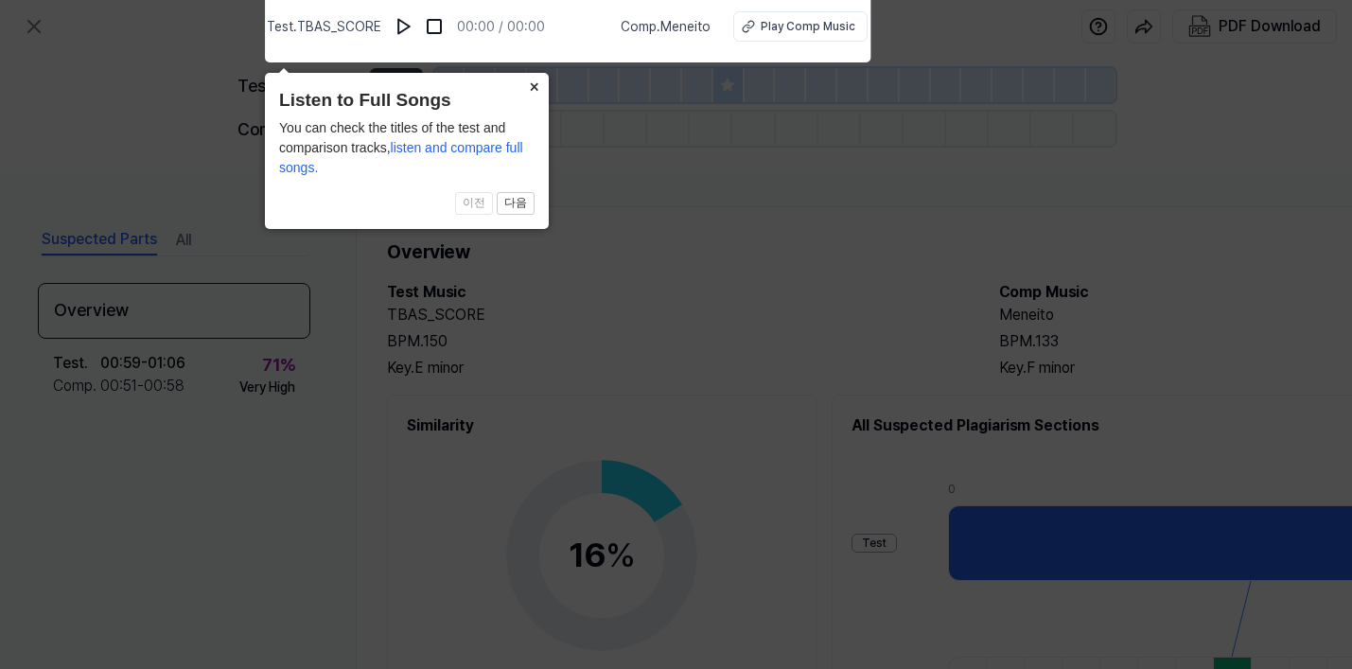
click at [533, 86] on button "×" at bounding box center [534, 86] width 30 height 26
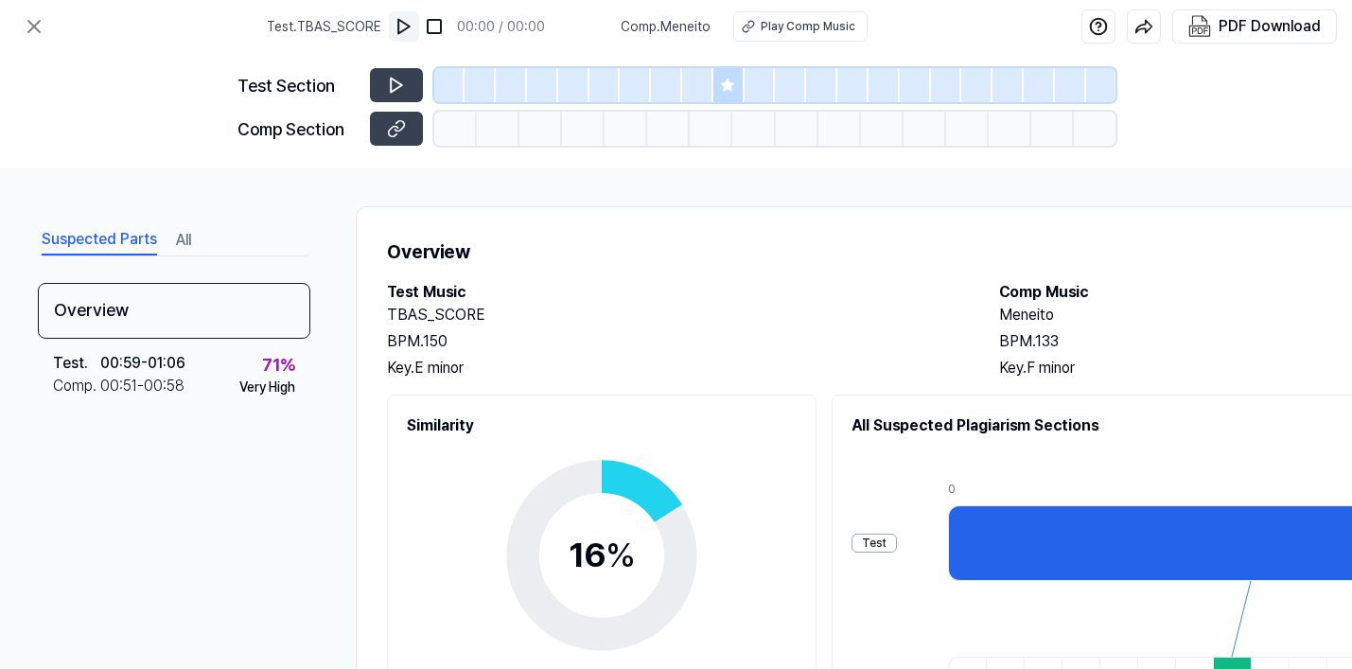
click at [410, 25] on img at bounding box center [404, 26] width 19 height 19
click at [850, 28] on button "Play Comp Music" at bounding box center [800, 26] width 134 height 30
click at [30, 26] on icon at bounding box center [34, 26] width 23 height 23
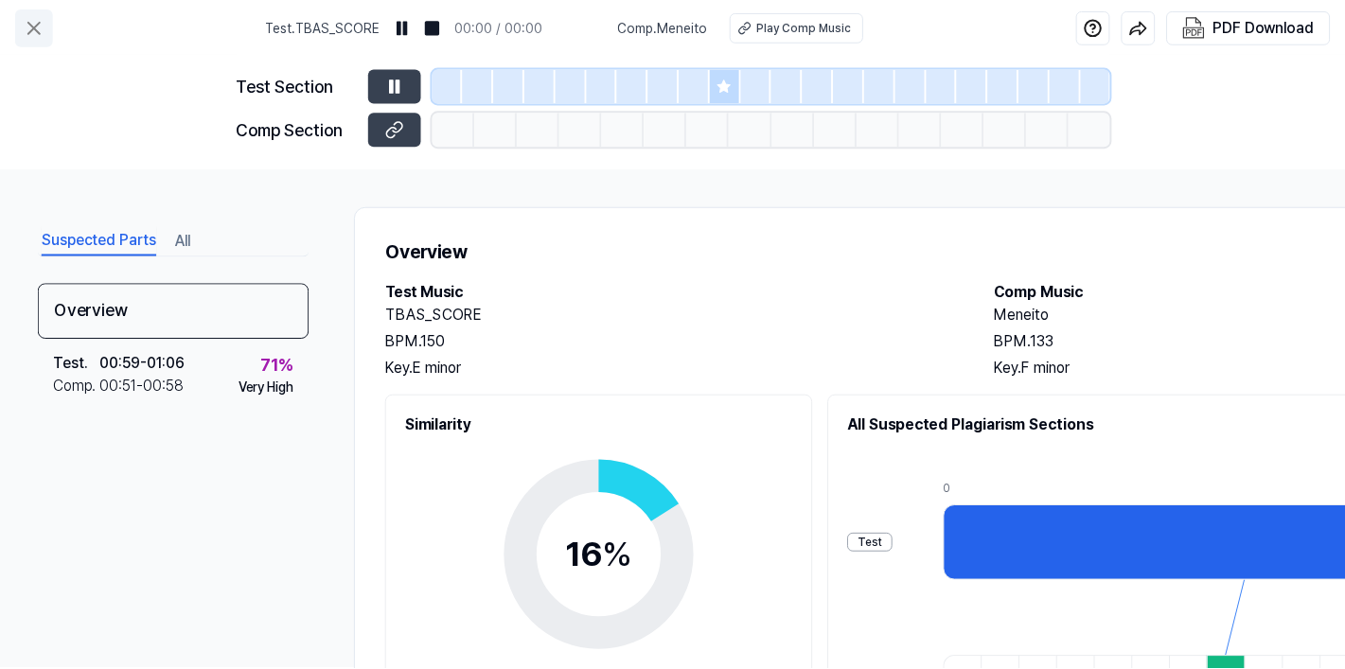
scroll to position [100, 0]
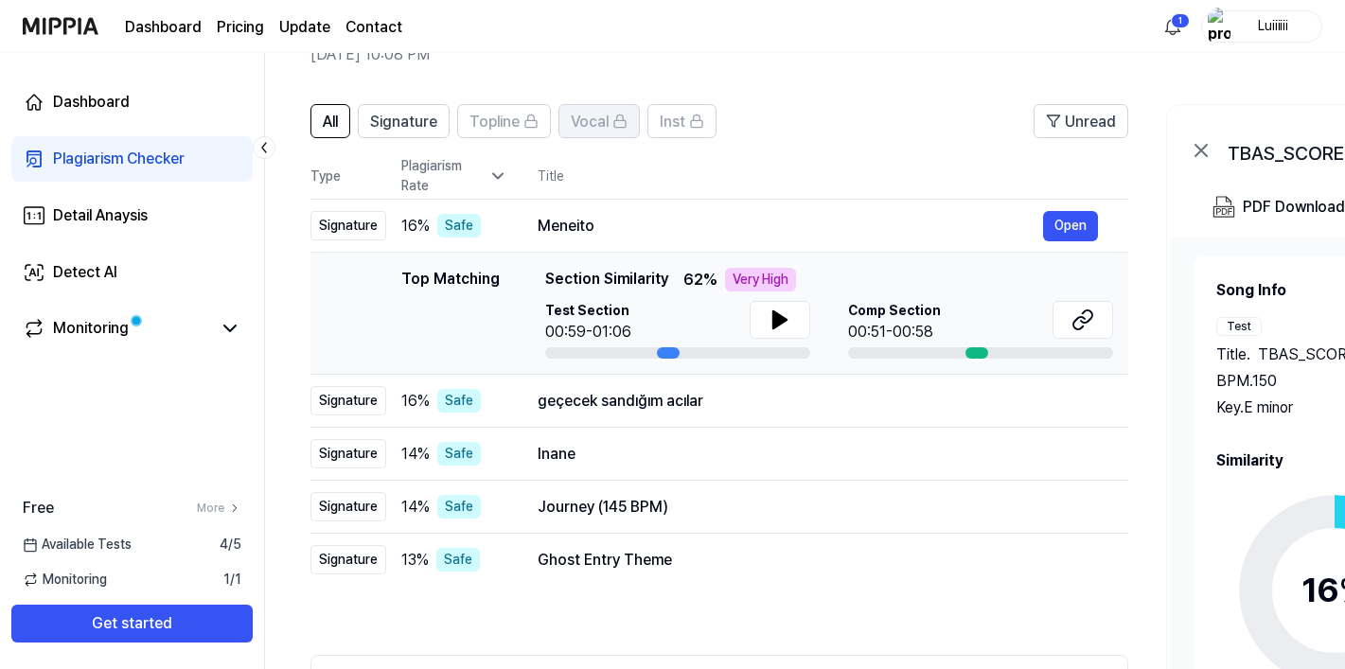
click at [582, 115] on span "Vocal" at bounding box center [590, 122] width 38 height 23
click at [332, 128] on span "All" at bounding box center [330, 122] width 15 height 23
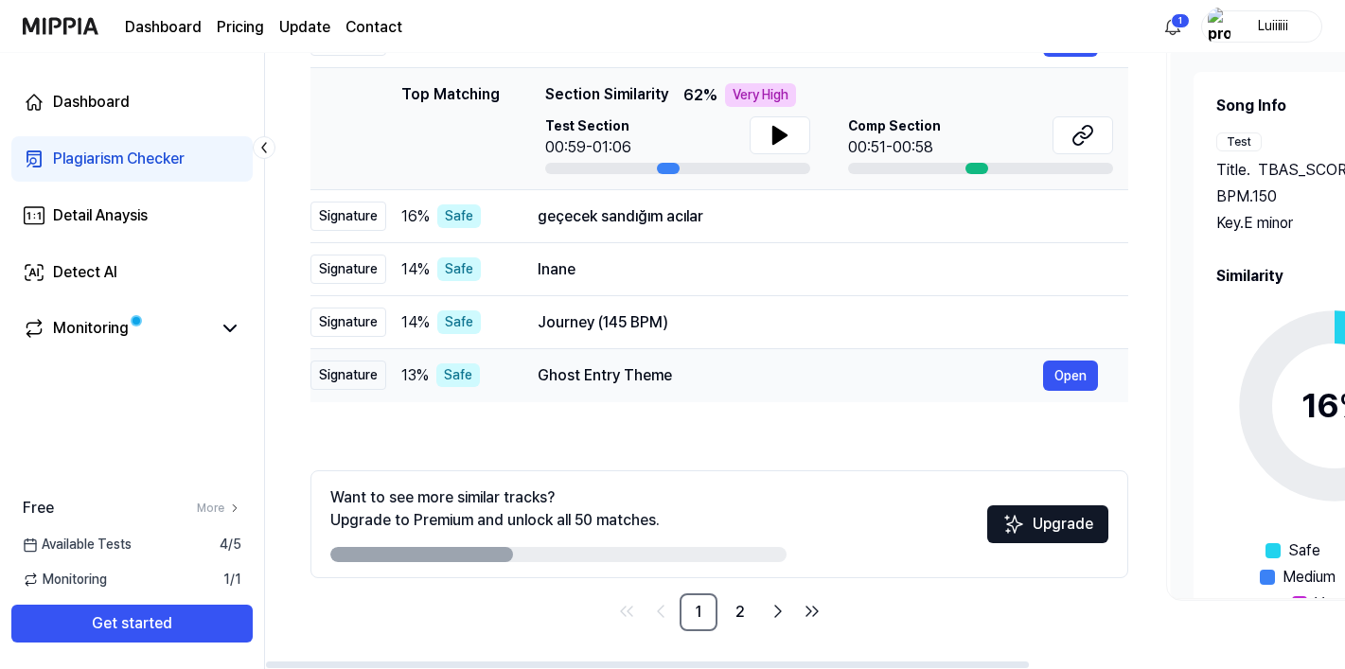
scroll to position [285, 0]
click at [732, 599] on link "2" at bounding box center [740, 612] width 38 height 38
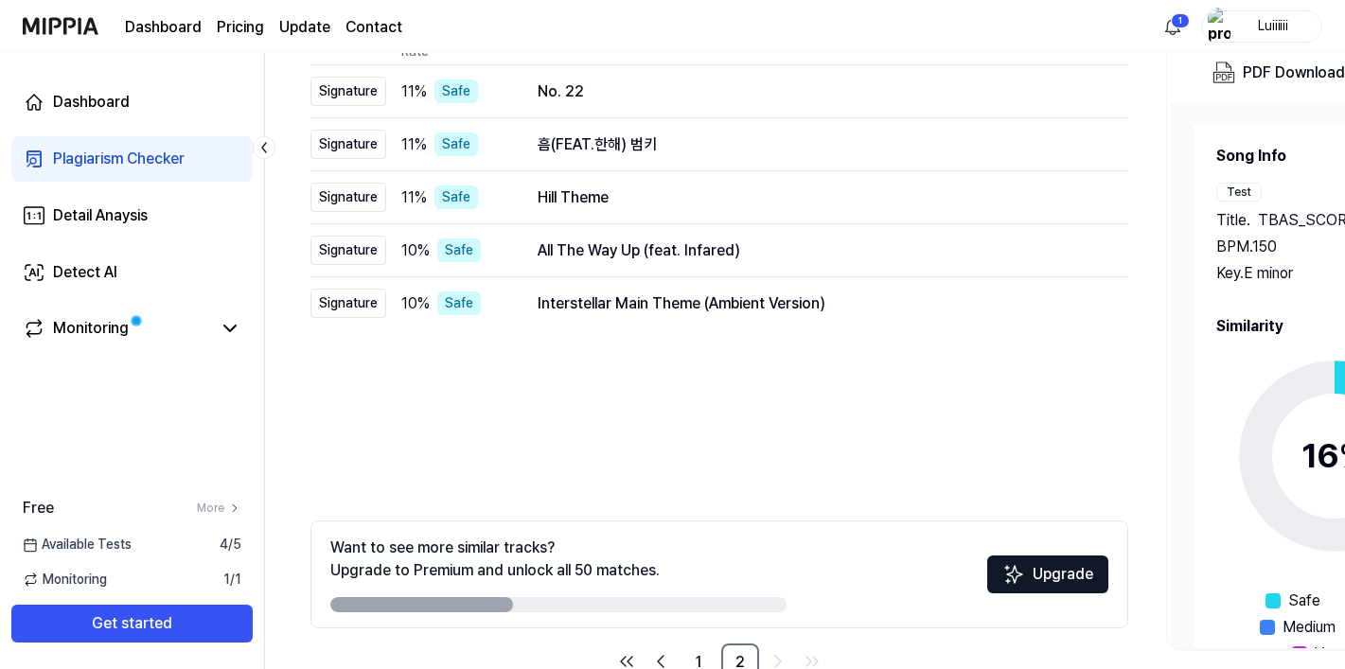
scroll to position [227, 0]
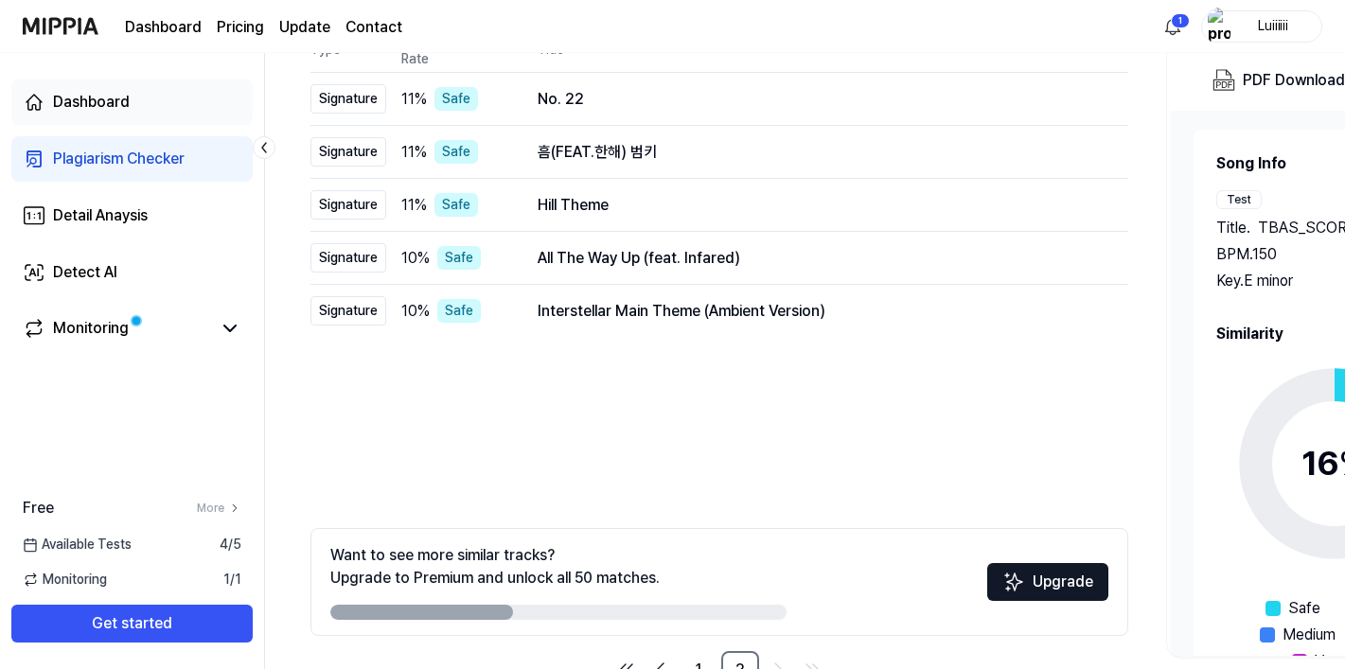
click at [103, 104] on div "Dashboard" at bounding box center [91, 102] width 77 height 23
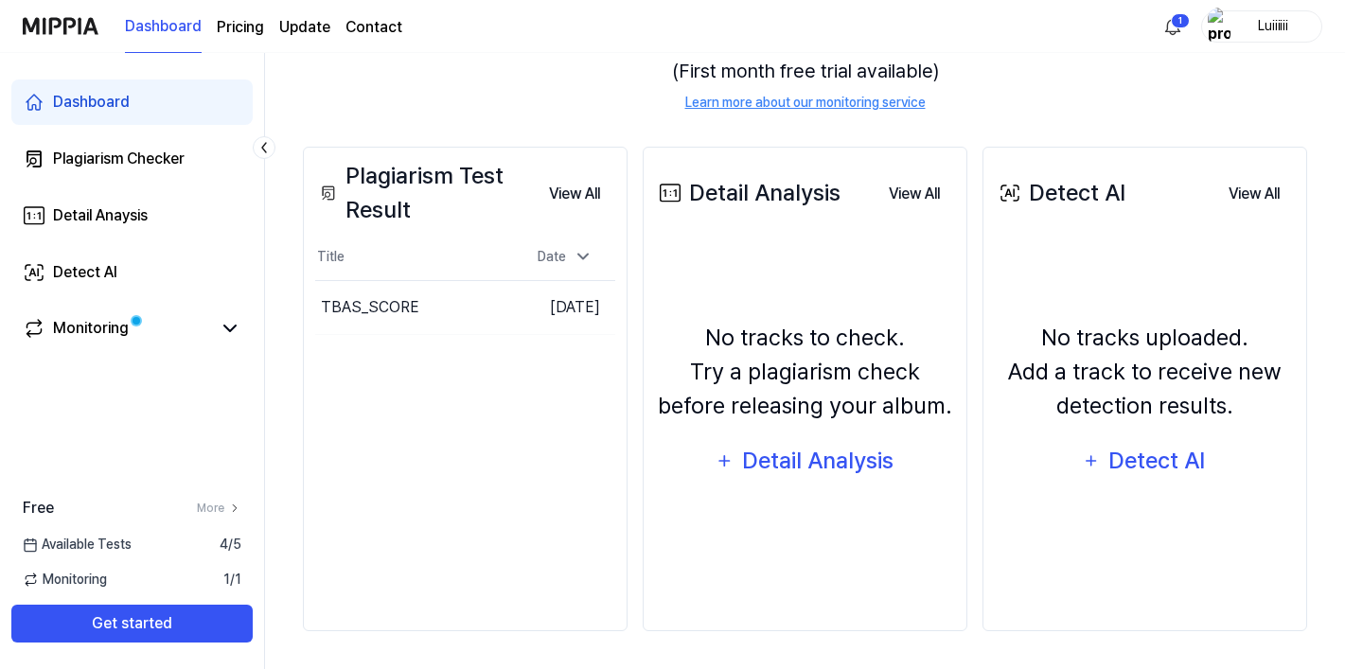
scroll to position [242, 0]
click at [491, 309] on button "Go to Results" at bounding box center [464, 307] width 101 height 30
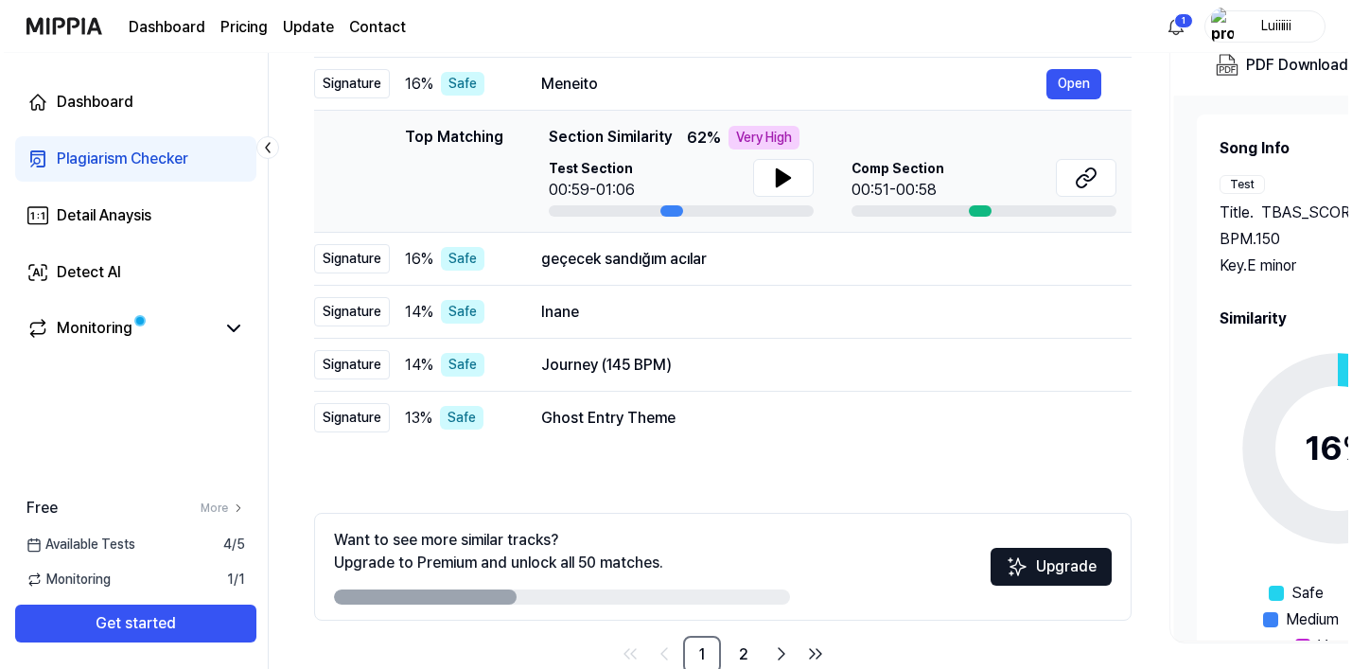
scroll to position [0, 0]
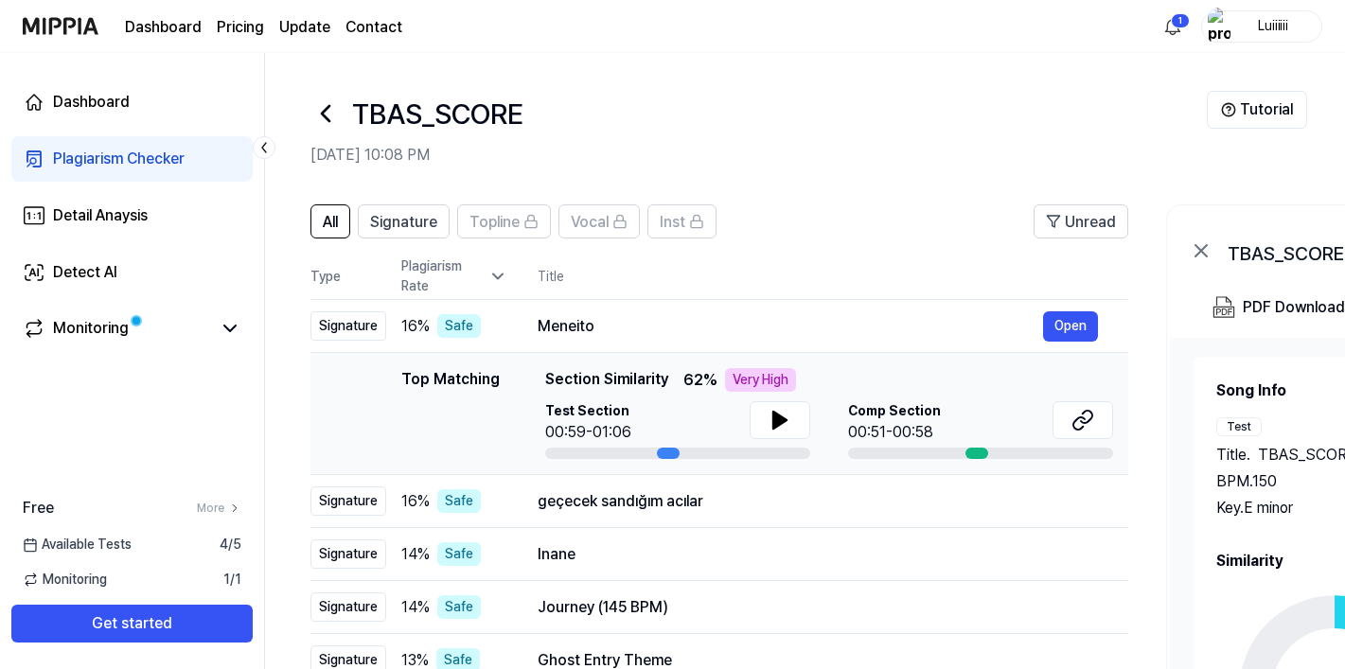
click at [329, 114] on icon at bounding box center [325, 113] width 30 height 30
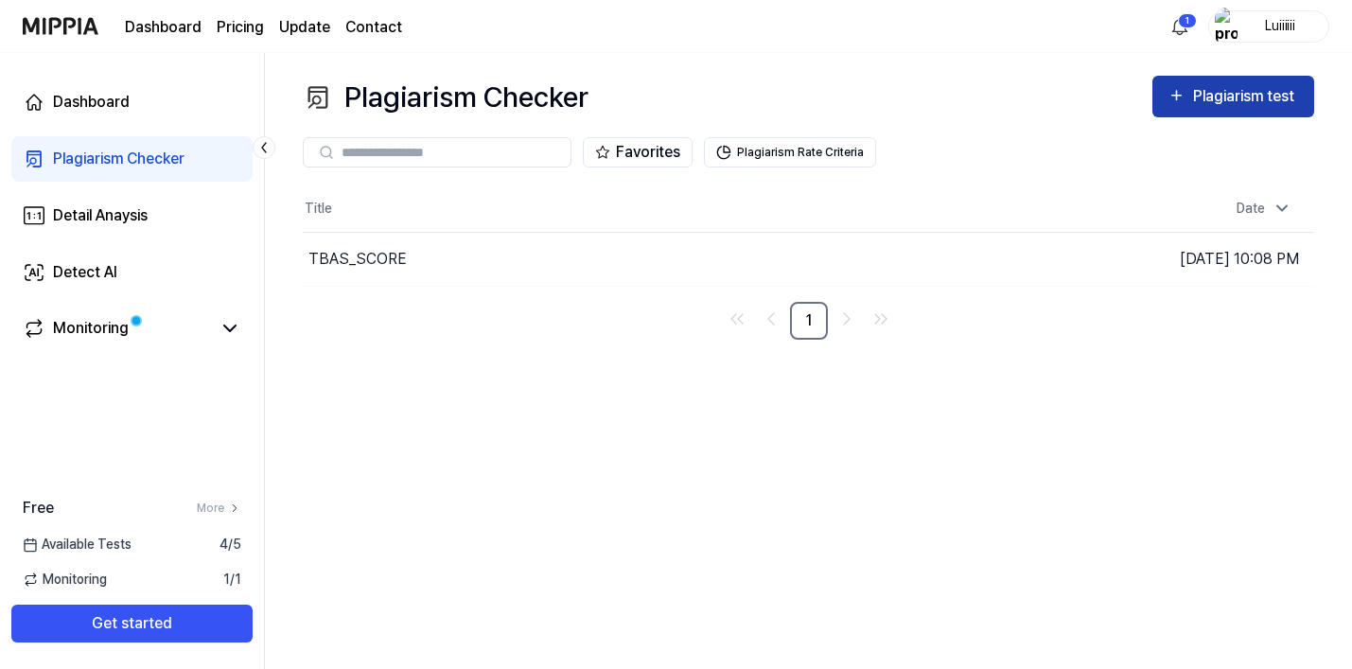
click at [1188, 107] on div "Plagiarism test" at bounding box center [1234, 96] width 132 height 25
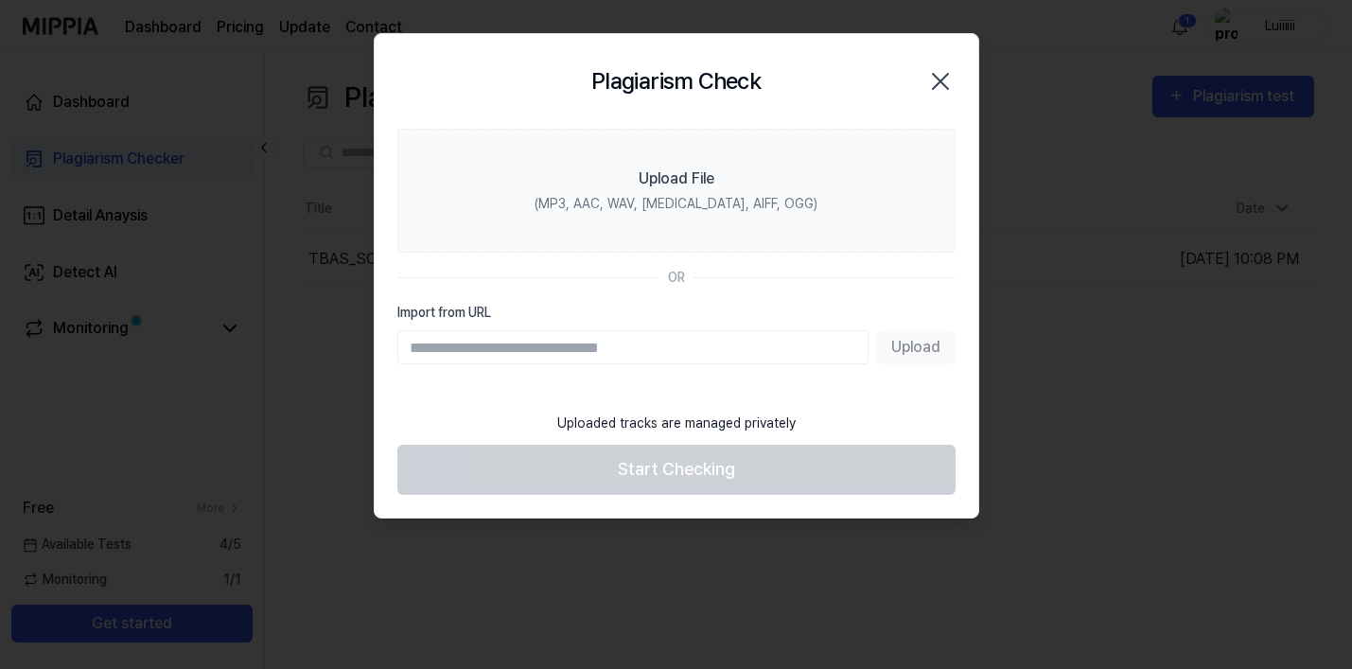
click at [935, 79] on icon "button" at bounding box center [940, 81] width 30 height 30
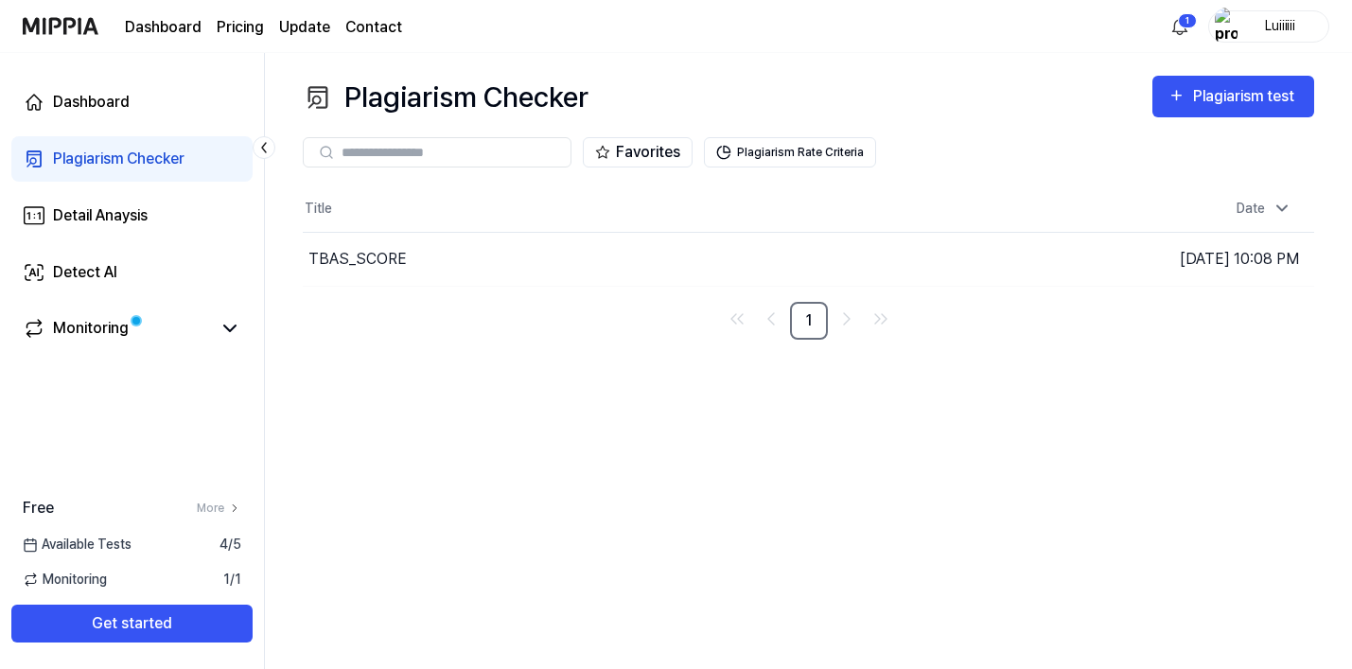
click at [105, 147] on link "Plagiarism Checker" at bounding box center [131, 158] width 241 height 45
click at [96, 219] on div "Detail Anaysis" at bounding box center [100, 215] width 95 height 23
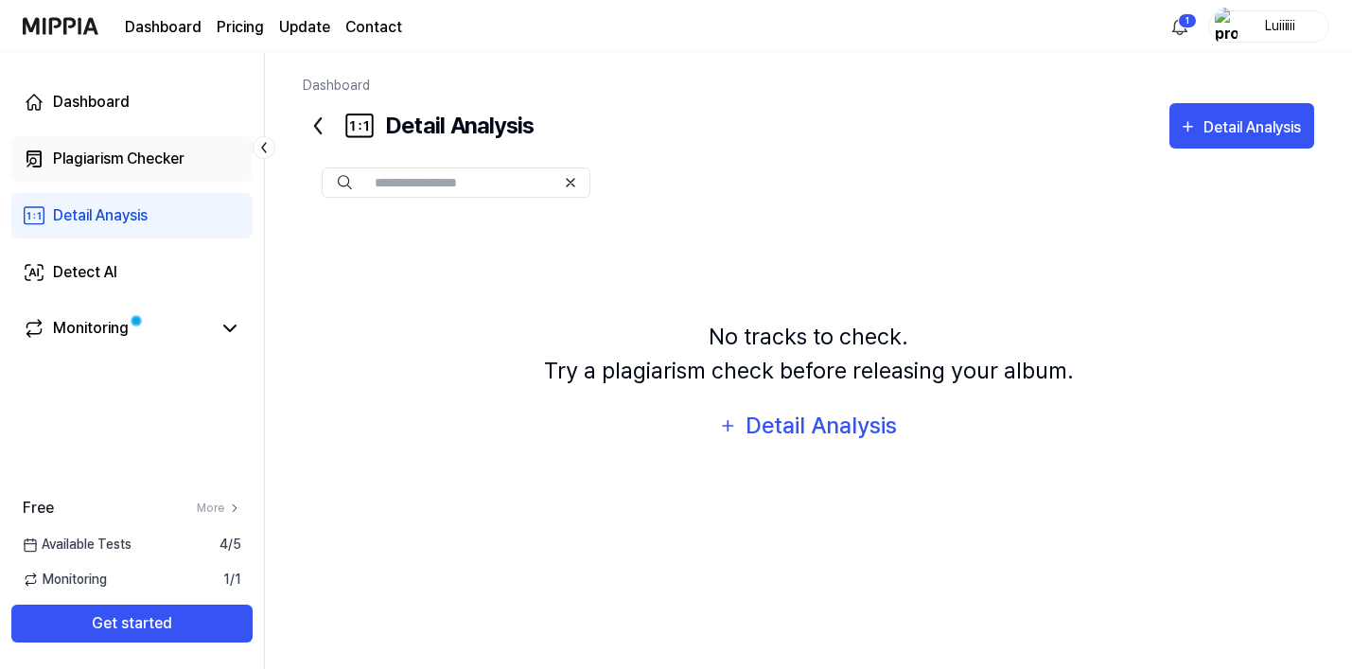
click at [93, 162] on div "Plagiarism Checker" at bounding box center [119, 159] width 132 height 23
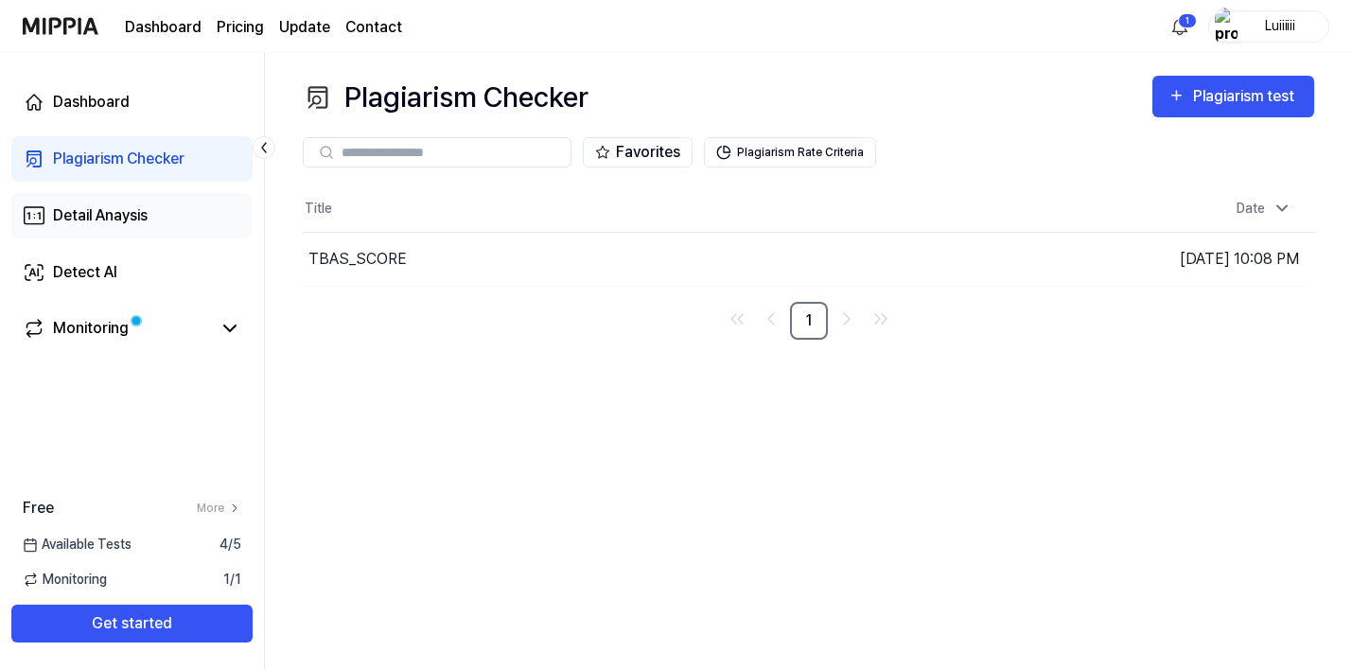
click at [91, 203] on link "Detail Anaysis" at bounding box center [131, 215] width 241 height 45
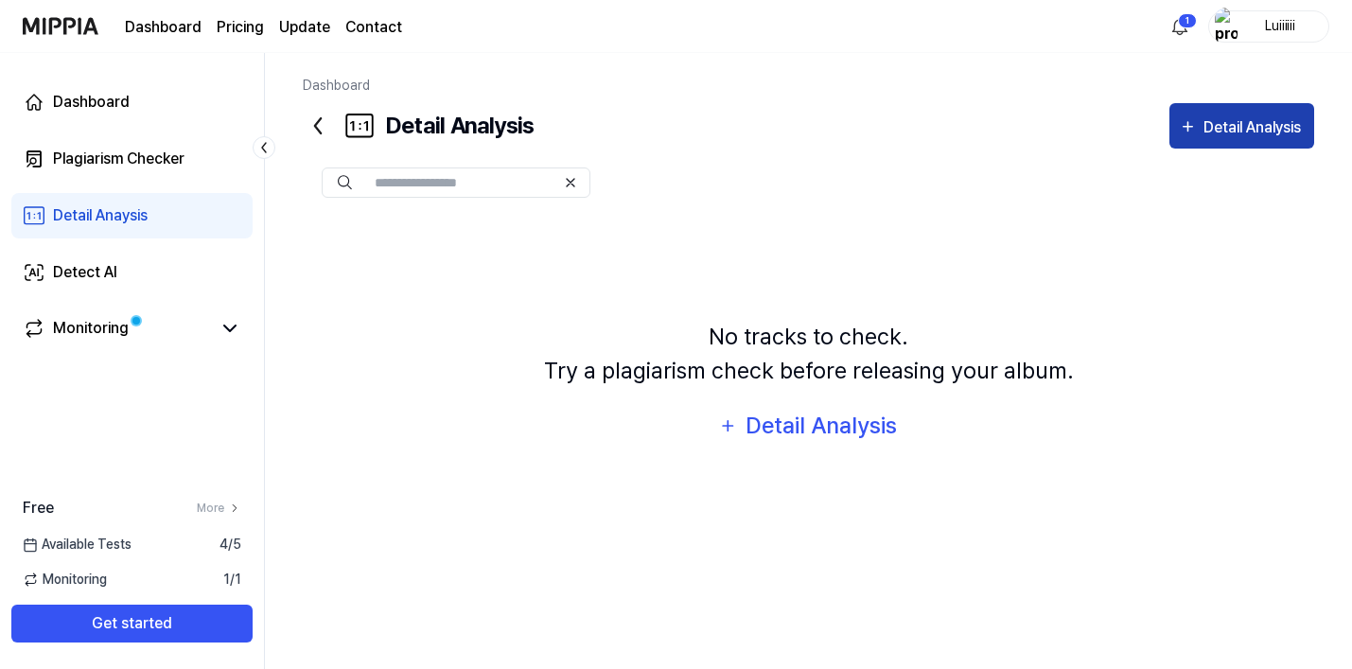
click at [1228, 137] on div "Detail Analysis" at bounding box center [1255, 127] width 102 height 25
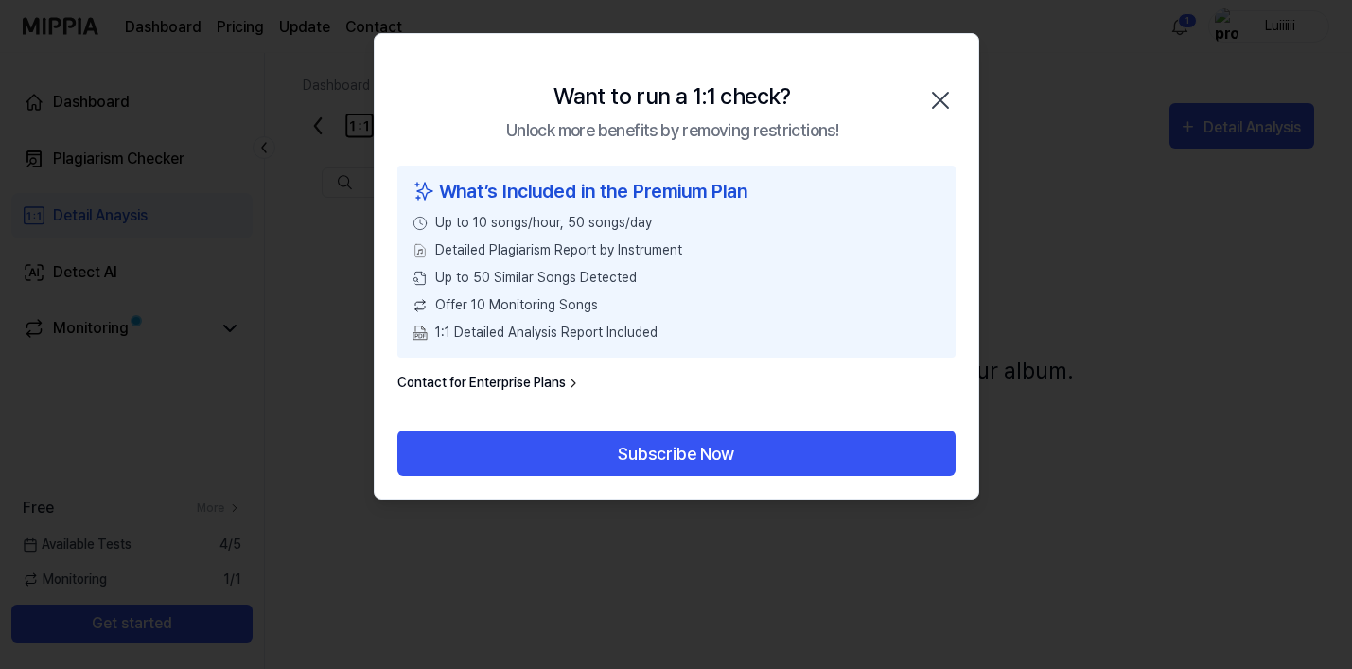
click at [932, 105] on icon "button" at bounding box center [940, 100] width 30 height 30
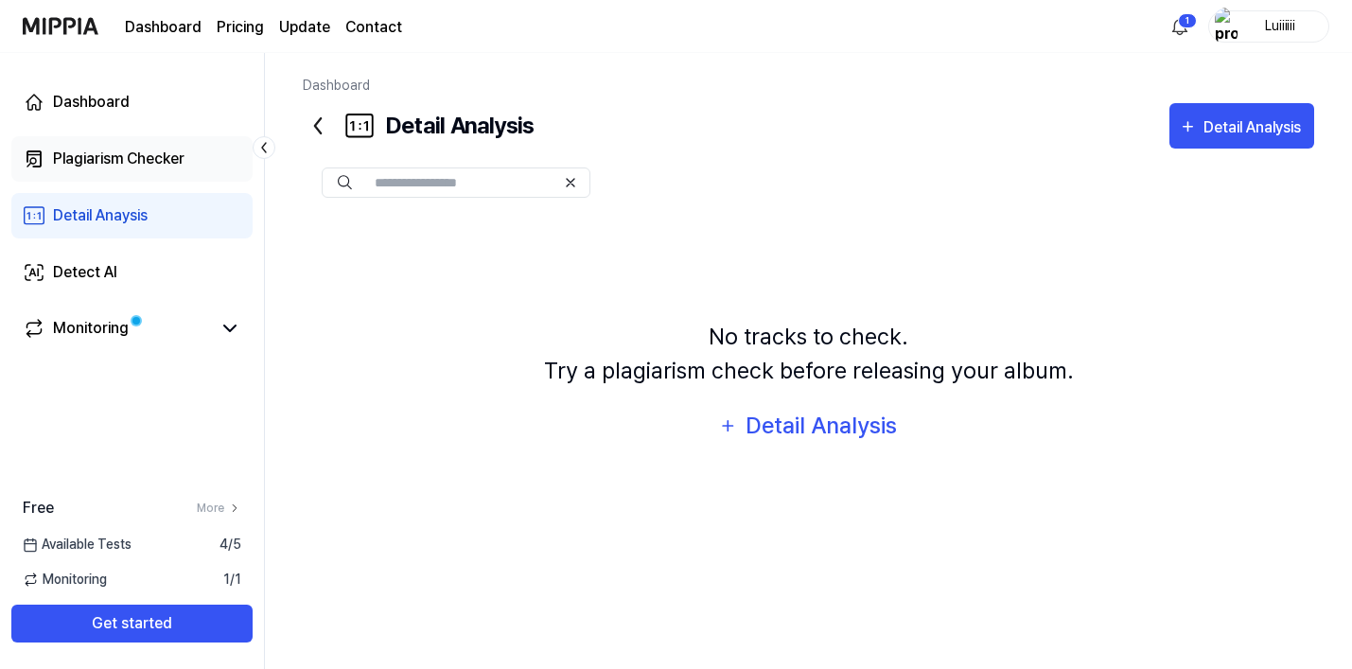
click at [136, 159] on div "Plagiarism Checker" at bounding box center [119, 159] width 132 height 23
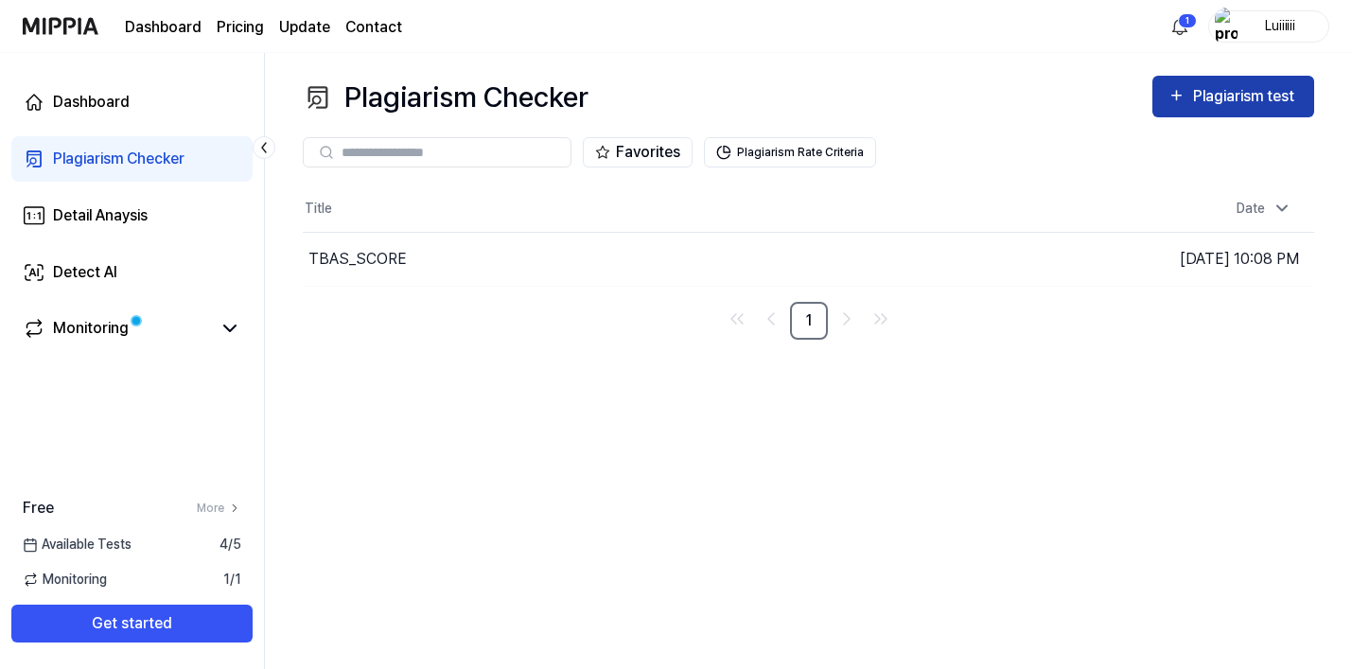
click at [1223, 91] on div "Plagiarism test" at bounding box center [1246, 96] width 106 height 25
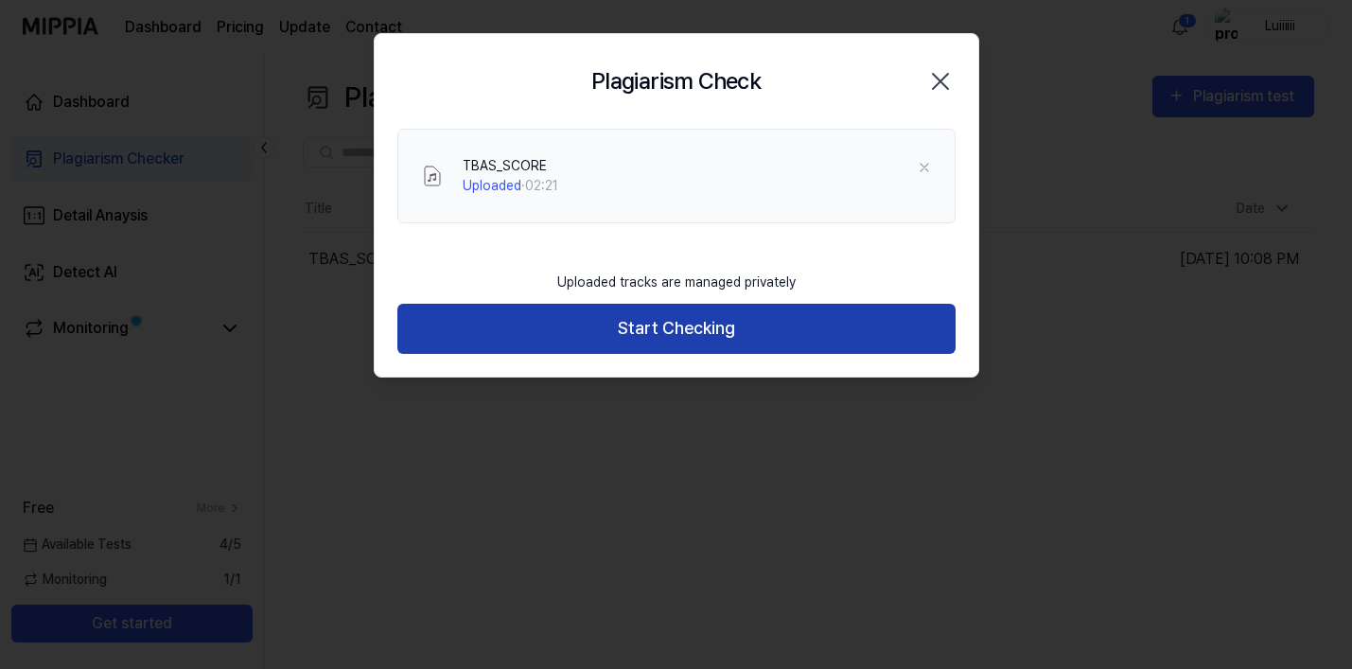
click at [571, 329] on button "Start Checking" at bounding box center [676, 329] width 558 height 50
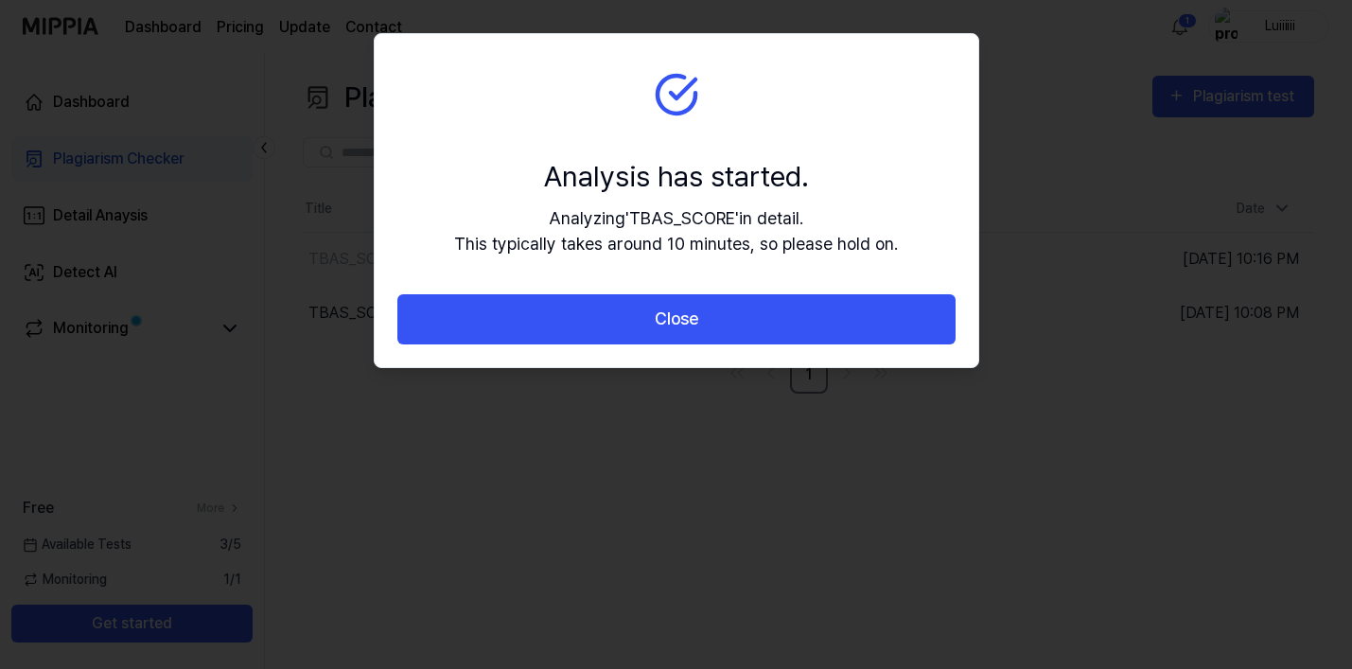
click at [571, 329] on button "Close" at bounding box center [676, 319] width 558 height 50
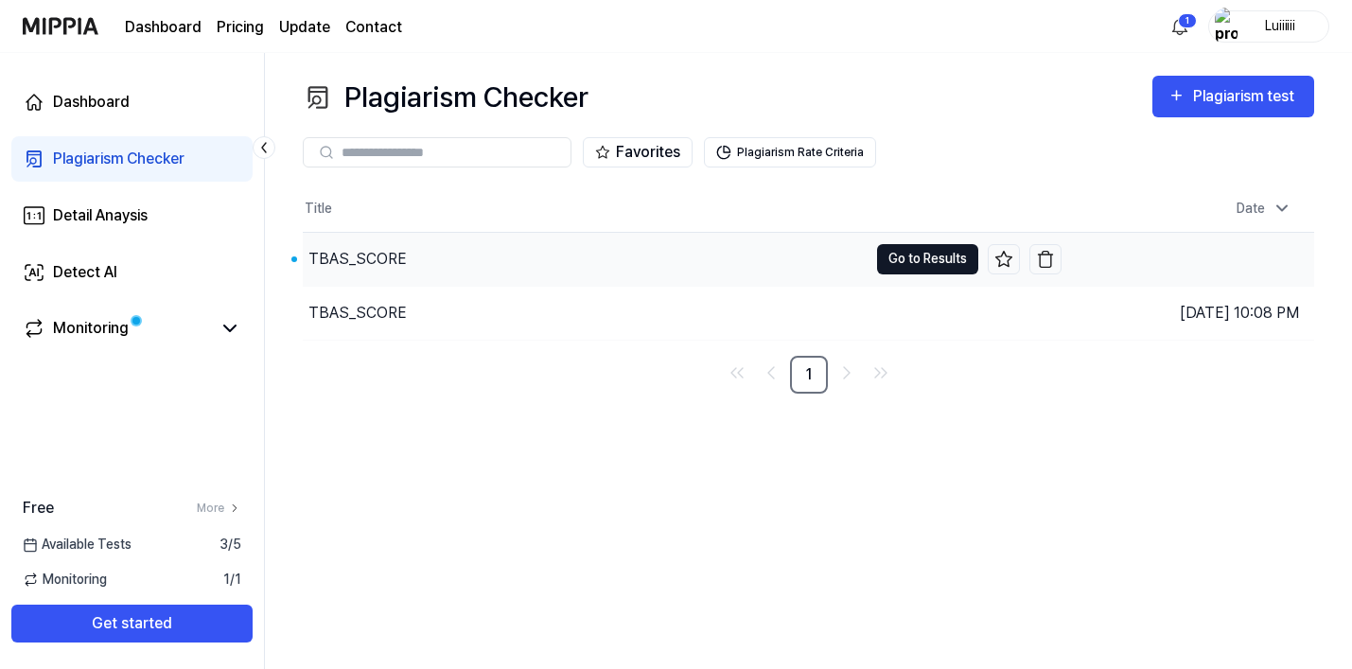
click at [924, 265] on button "Go to Results" at bounding box center [927, 259] width 101 height 30
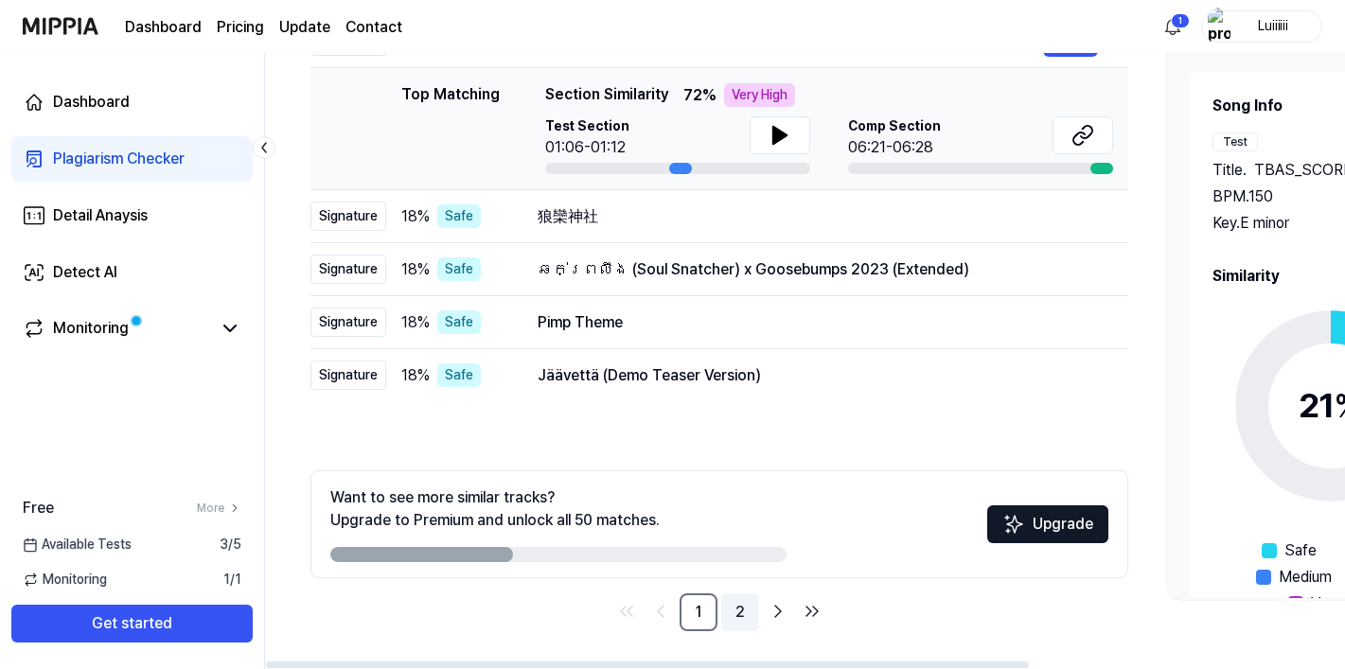
scroll to position [285, 0]
click at [740, 620] on link "2" at bounding box center [740, 612] width 38 height 38
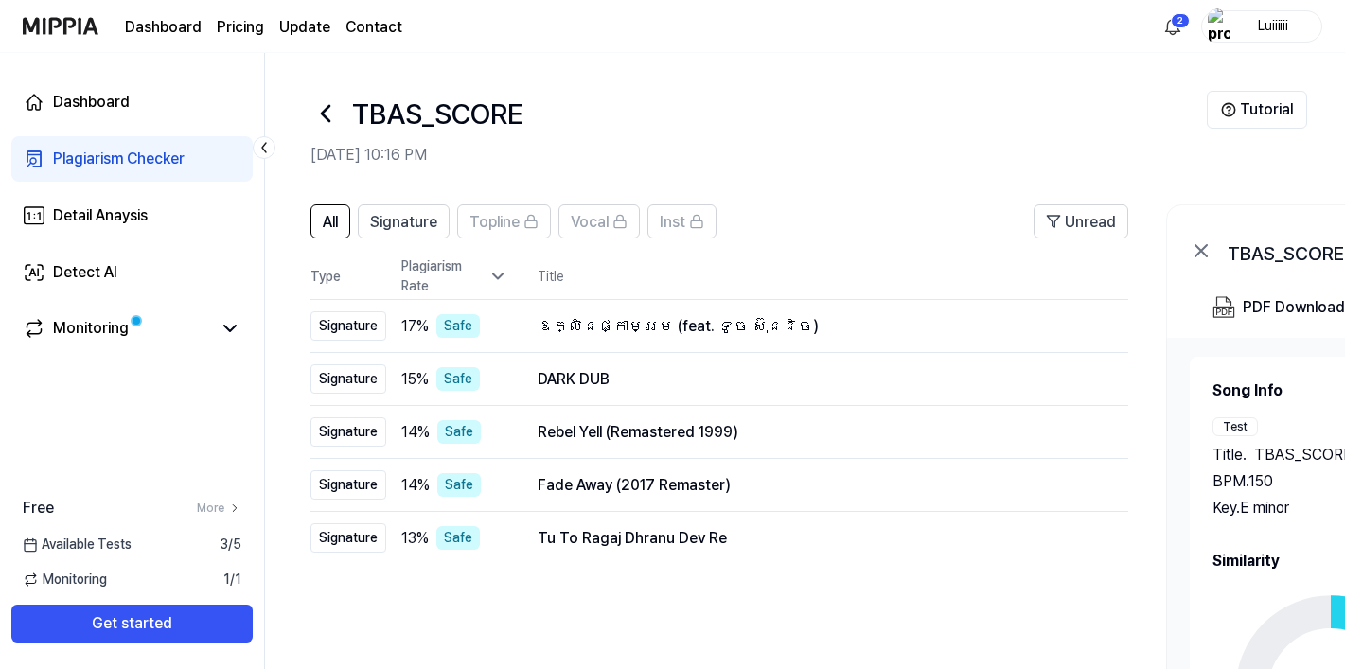
scroll to position [0, 0]
